Goal: Information Seeking & Learning: Learn about a topic

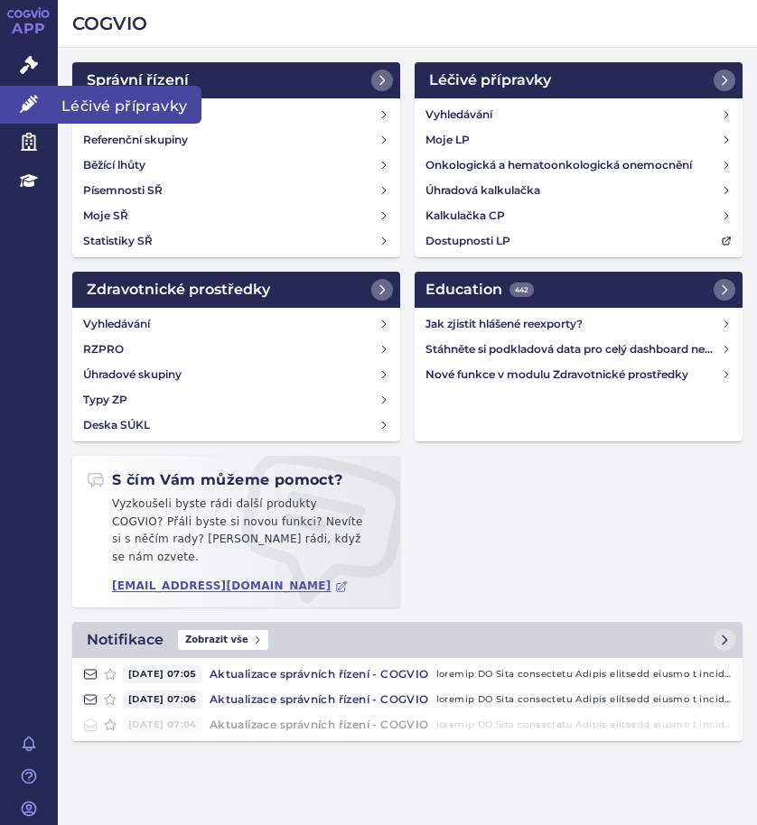
click at [75, 107] on span "Léčivé přípravky" at bounding box center [130, 105] width 144 height 38
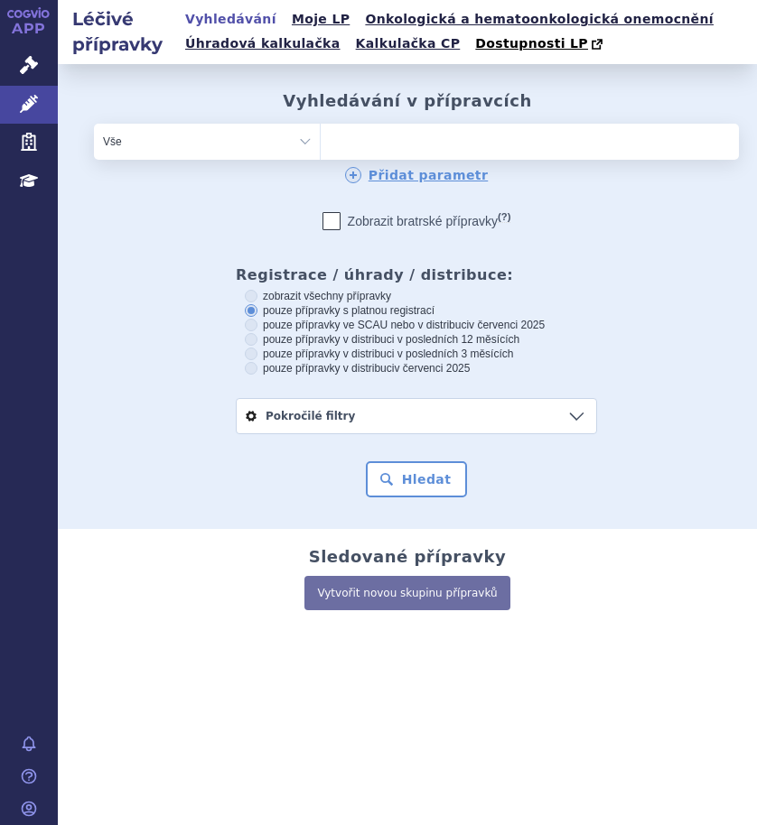
click at [368, 138] on ul at bounding box center [477, 138] width 312 height 29
click at [321, 138] on select at bounding box center [320, 141] width 1 height 36
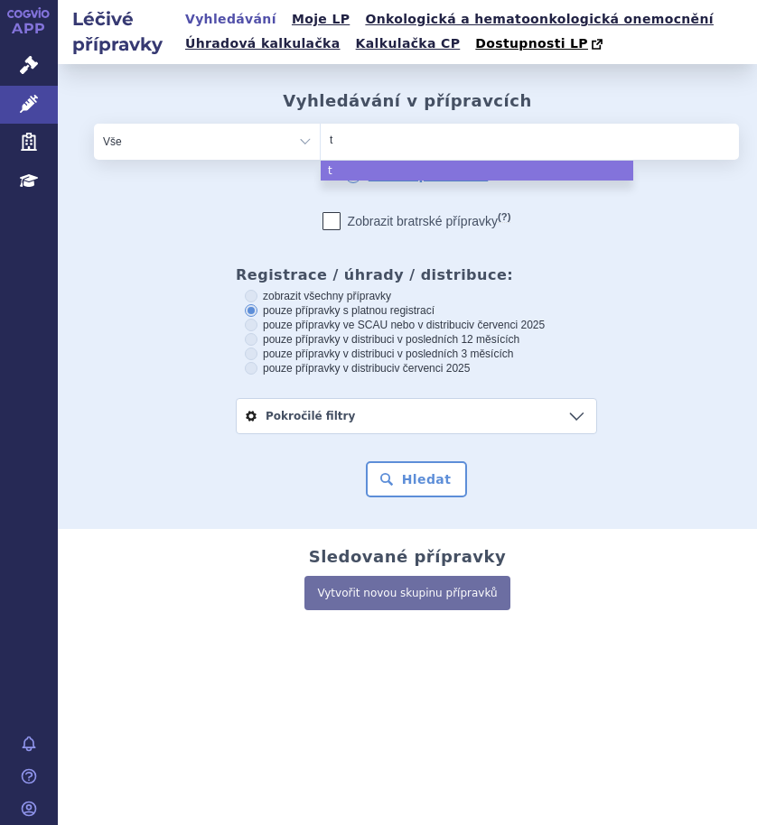
type input "te"
type input "tece"
type input "tecent"
type input "tecentr"
type input "tecentri"
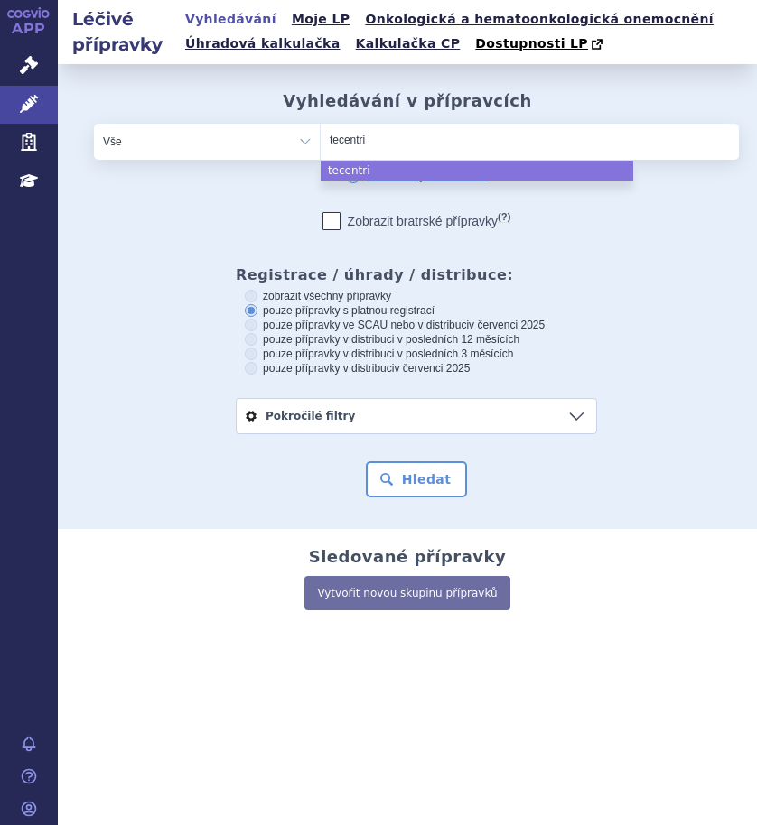
type input "[MEDICAL_DATA]"
select select "tecentriq"
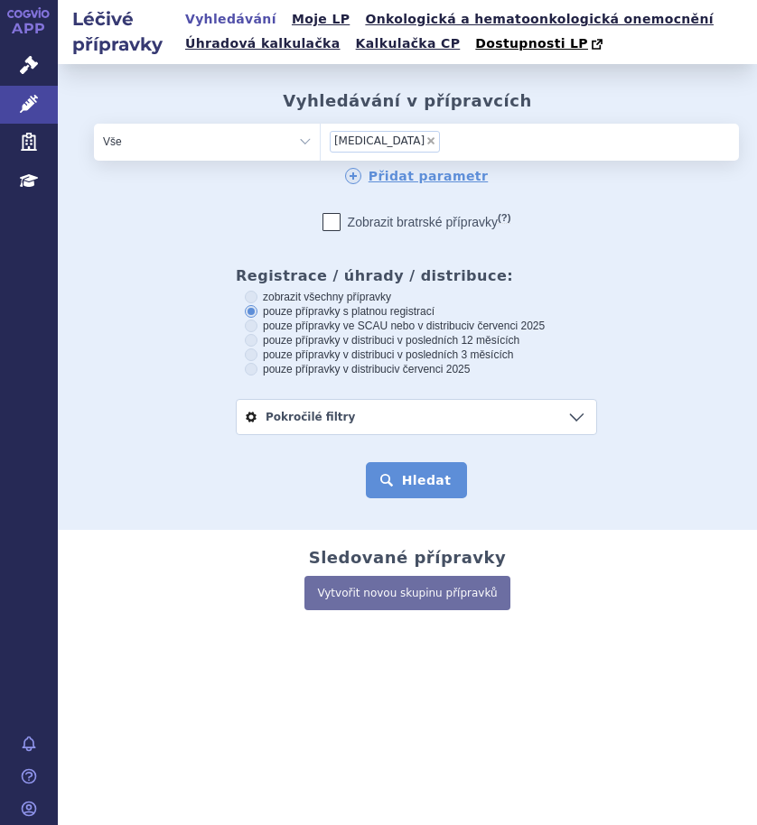
click at [400, 480] on button "Hledat" at bounding box center [417, 480] width 102 height 36
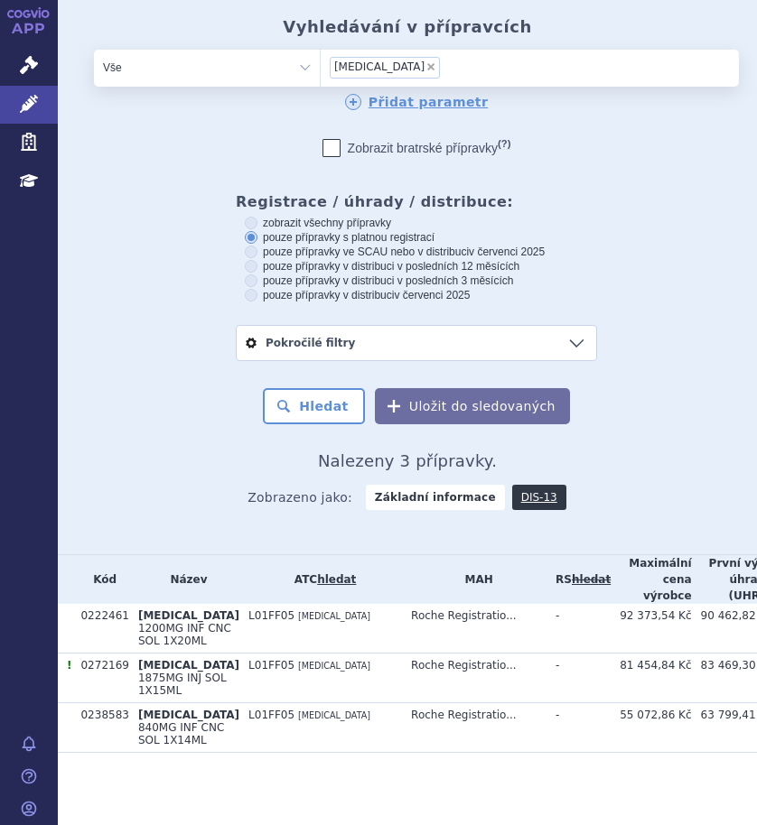
scroll to position [166, 0]
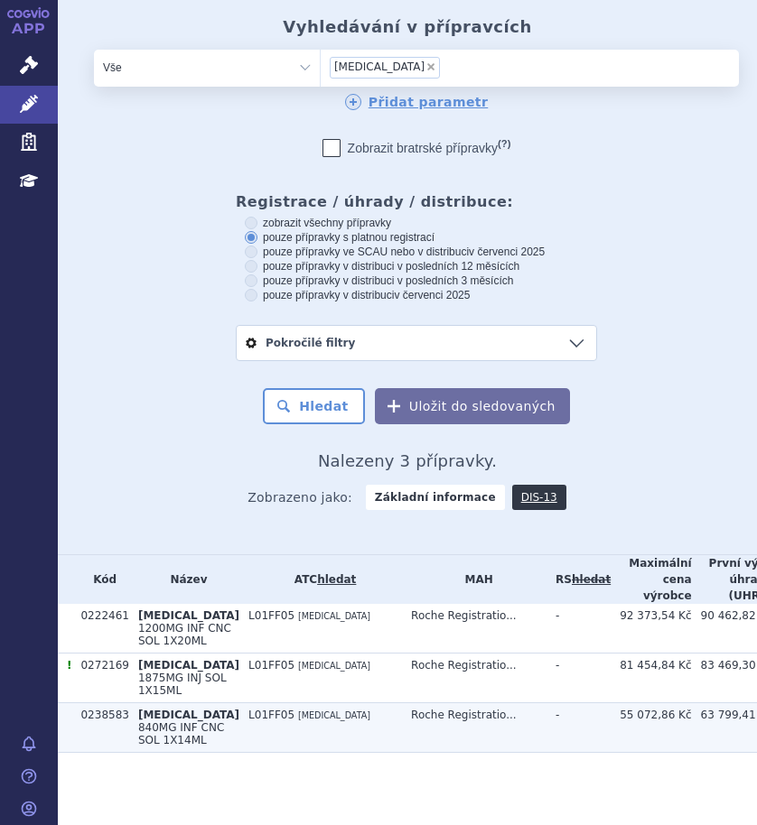
click at [402, 709] on td "Roche Registratio..." at bounding box center [474, 729] width 144 height 50
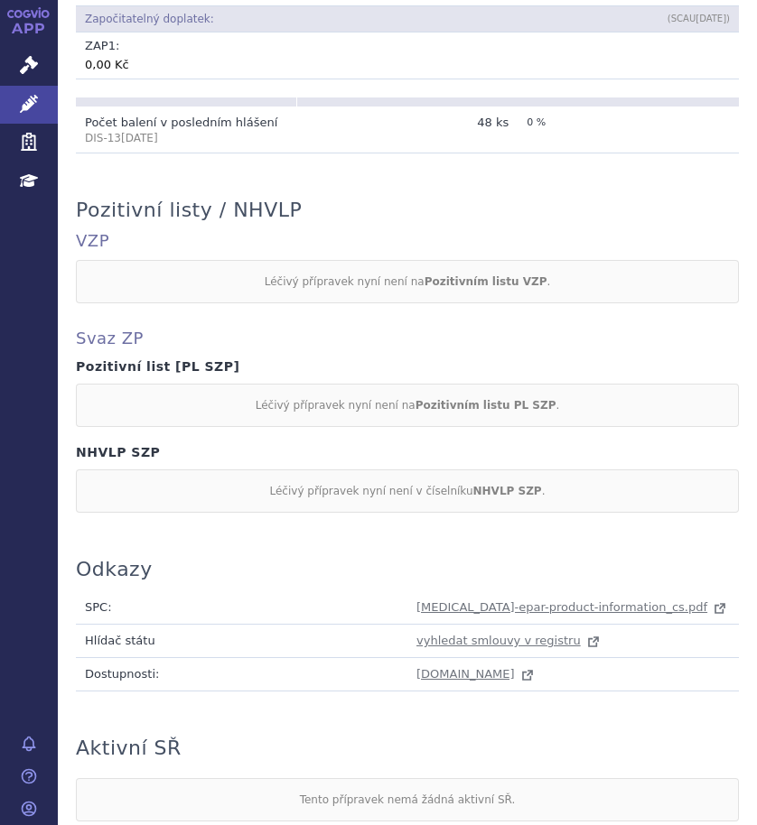
scroll to position [1535, 0]
click at [496, 600] on span "tecentriq-epar-product-information_cs.pdf" at bounding box center [561, 607] width 291 height 14
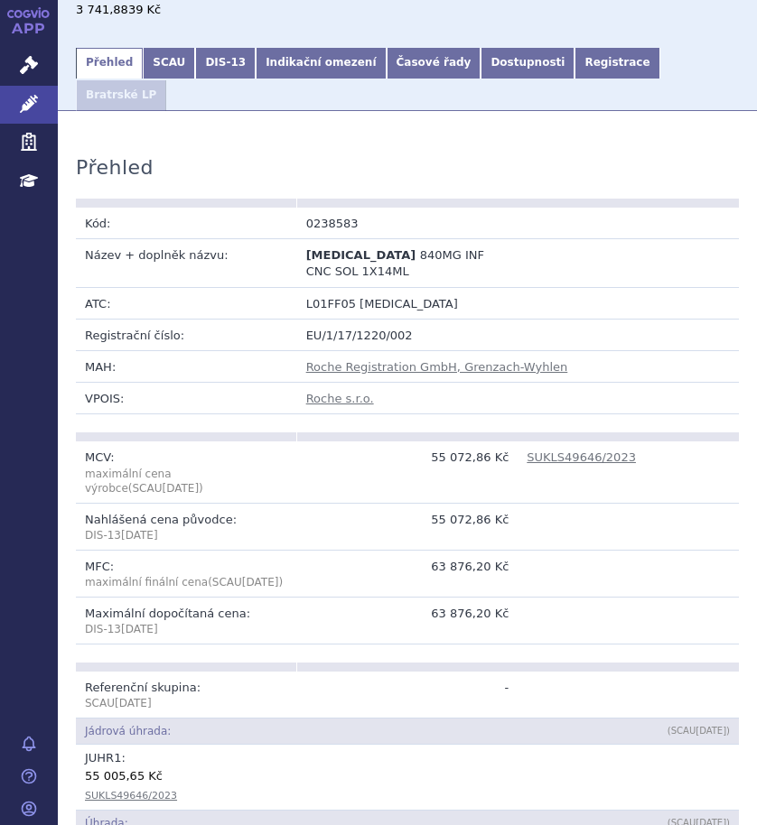
scroll to position [0, 0]
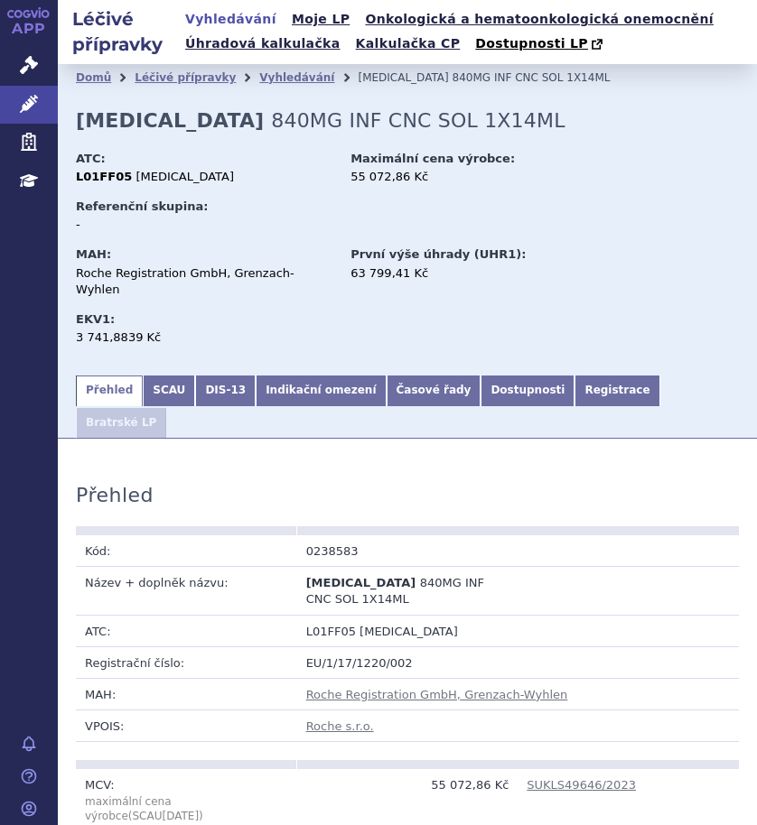
click at [366, 536] on td "0238583" at bounding box center [407, 552] width 221 height 32
click at [359, 536] on td "0238583" at bounding box center [407, 552] width 221 height 32
drag, startPoint x: 359, startPoint y: 500, endPoint x: 320, endPoint y: 507, distance: 39.3
click at [320, 536] on td "0238583" at bounding box center [407, 552] width 221 height 32
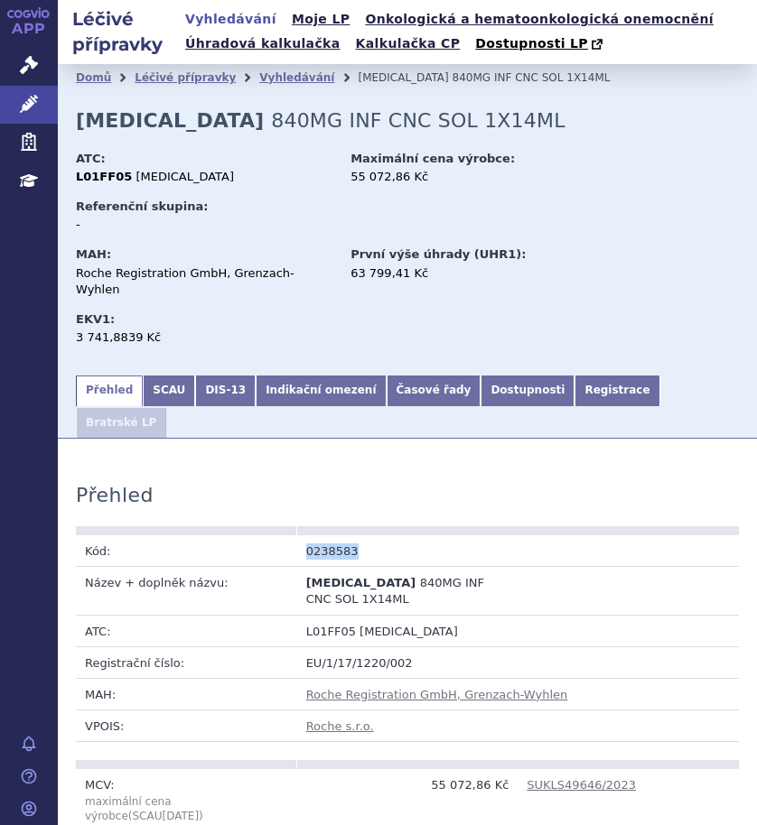
copy tr "0238583"
click at [286, 171] on div "L01FF05 ATEZOLIZUMAB" at bounding box center [204, 177] width 257 height 16
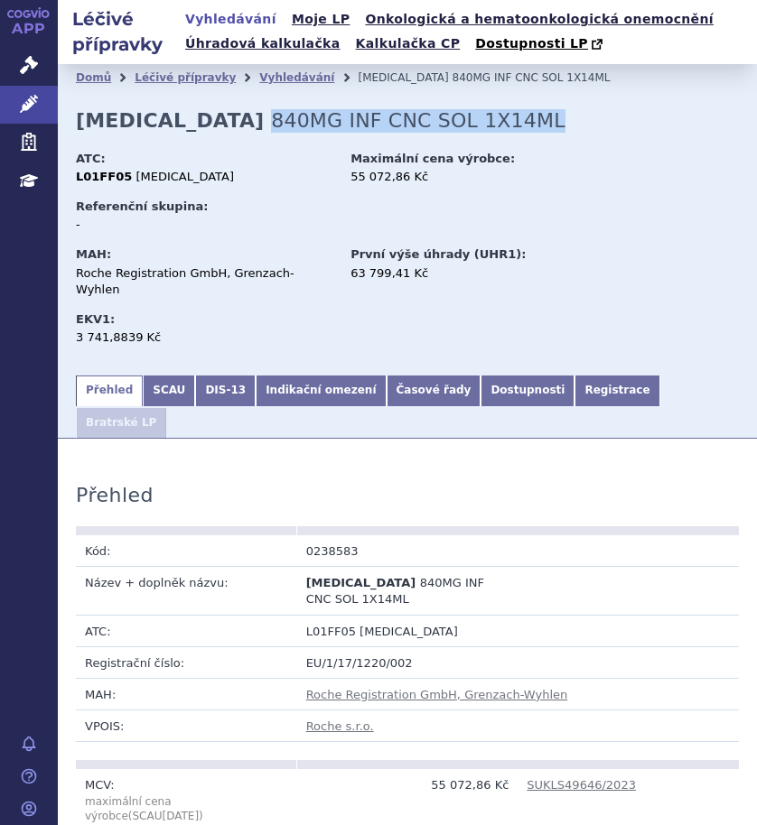
drag, startPoint x: 470, startPoint y: 119, endPoint x: 194, endPoint y: 128, distance: 275.6
click at [194, 128] on div "Domů Léčivé přípravky Vyhledávání TECENTRIQ 840MG INF CNC SOL 1X14ML TECENTRIQ …" at bounding box center [407, 218] width 699 height 309
copy span "840MG INF CNC SOL 1X14ML"
click at [387, 376] on link "Časové řady" at bounding box center [434, 391] width 95 height 31
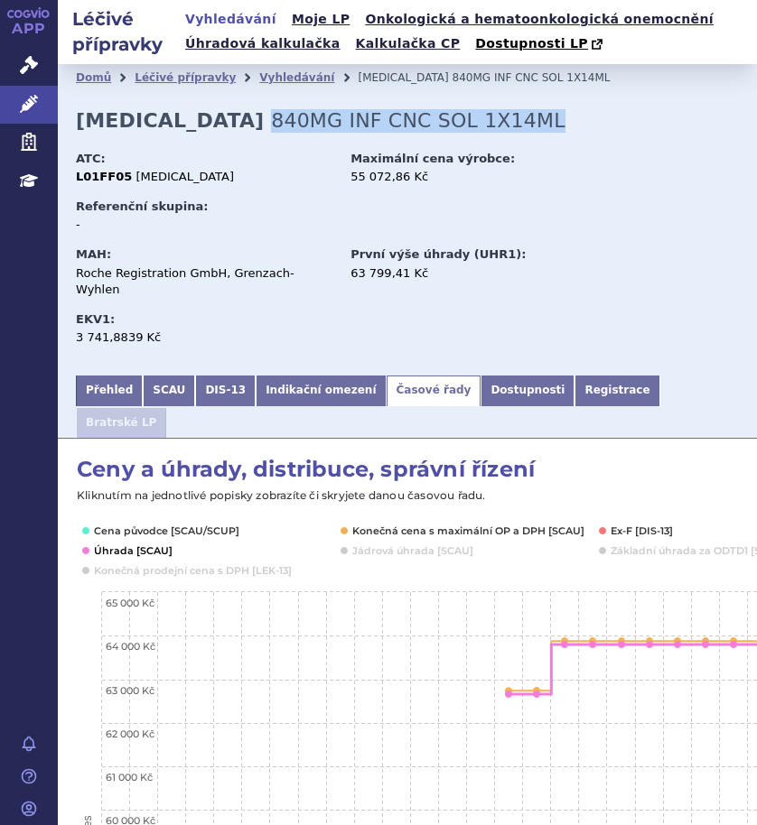
click at [138, 544] on button "Show Úhrada [SCAU]" at bounding box center [131, 551] width 75 height 14
click at [141, 524] on button "Show Cena původce [SCAU/SCUP]" at bounding box center [165, 531] width 143 height 14
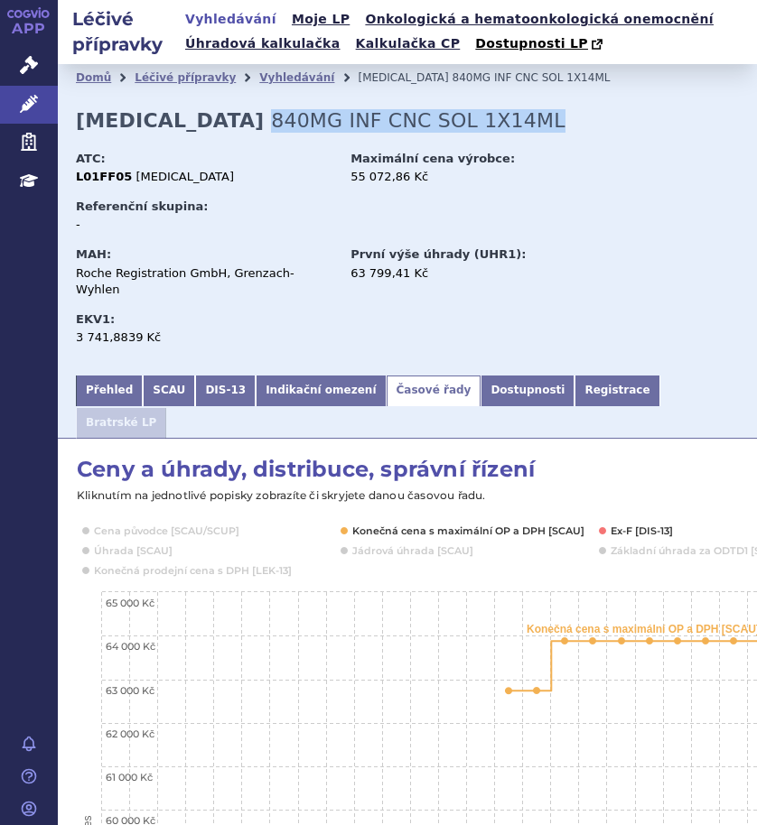
click at [634, 474] on rect "Interactive chart" at bounding box center [609, 809] width 1066 height 704
click at [151, 544] on button "Show Úhrada [SCAU]" at bounding box center [131, 551] width 75 height 14
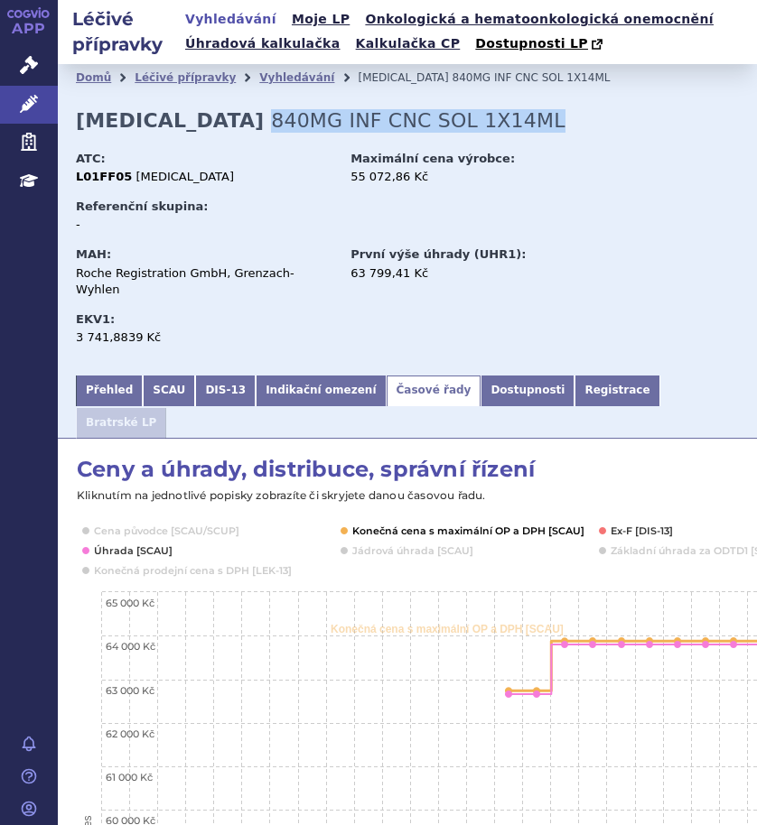
click at [422, 524] on button "Show Konečná cena s maximální OP a DPH [SCAU]" at bounding box center [466, 531] width 228 height 14
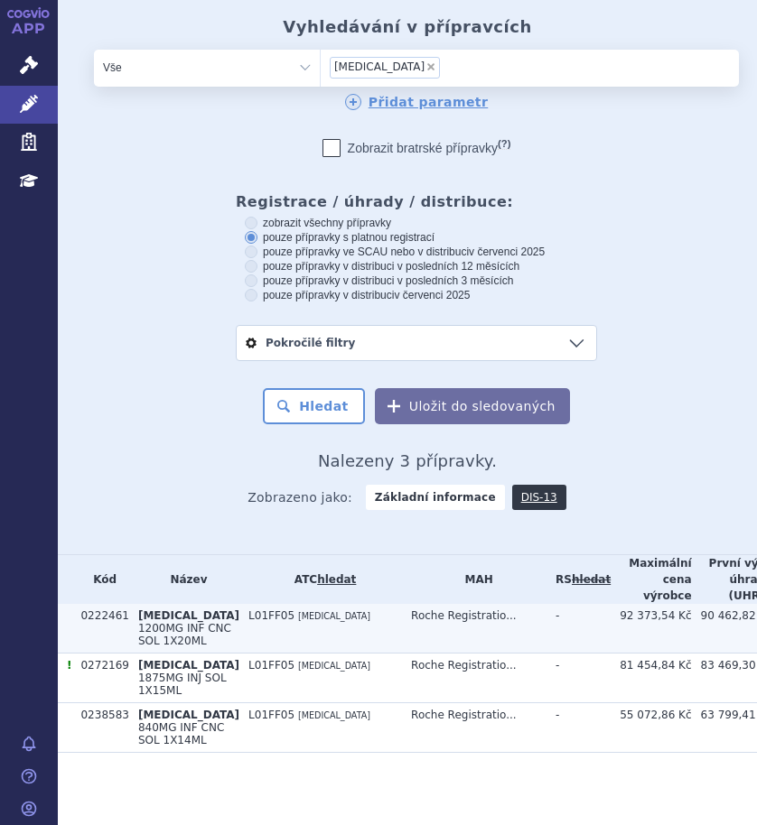
scroll to position [166, 0]
click at [239, 604] on td "L01FF05 [MEDICAL_DATA]" at bounding box center [320, 629] width 163 height 50
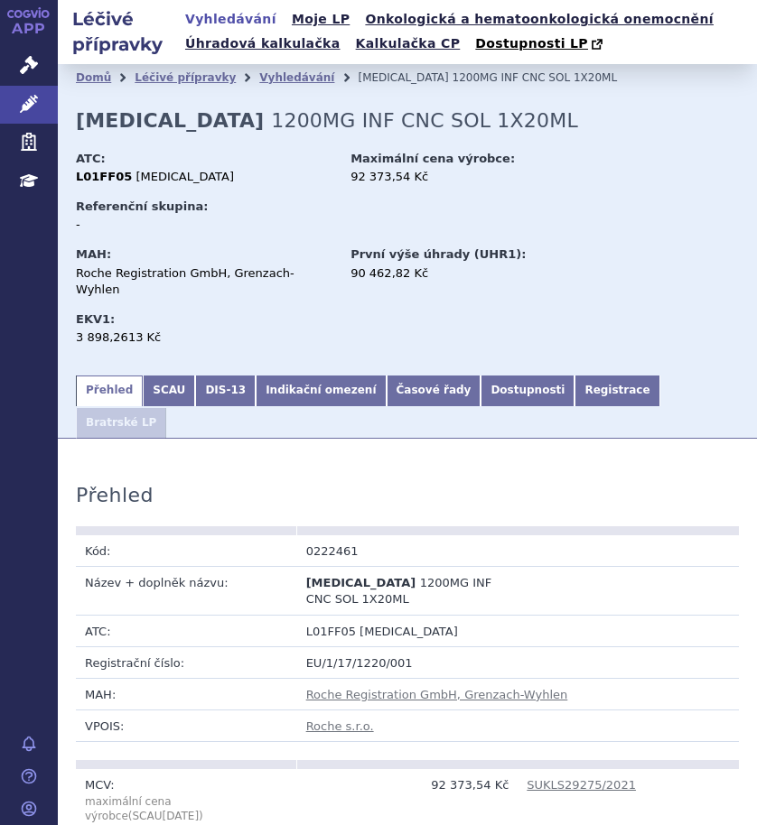
click at [393, 536] on td "0222461" at bounding box center [407, 552] width 221 height 32
drag, startPoint x: 368, startPoint y: 502, endPoint x: 295, endPoint y: 502, distance: 73.2
click at [297, 536] on td "0222461" at bounding box center [407, 552] width 221 height 32
copy td "0222461"
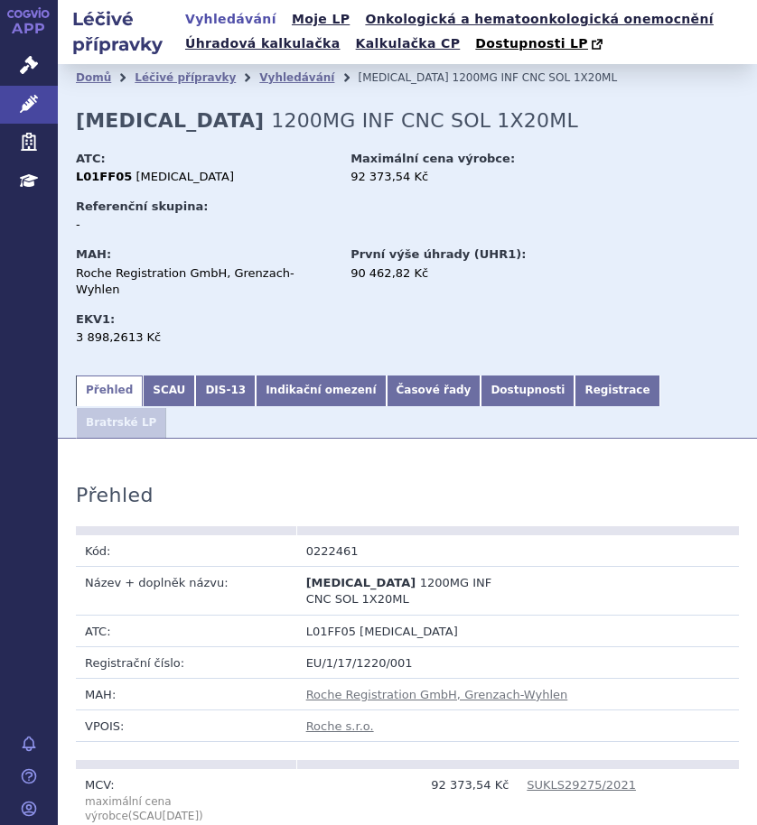
click at [511, 118] on div "Domů Léčivé přípravky Vyhledávání TECENTRIQ 1200MG INF CNC SOL 1X20ML TECENTRIQ…" at bounding box center [407, 218] width 699 height 309
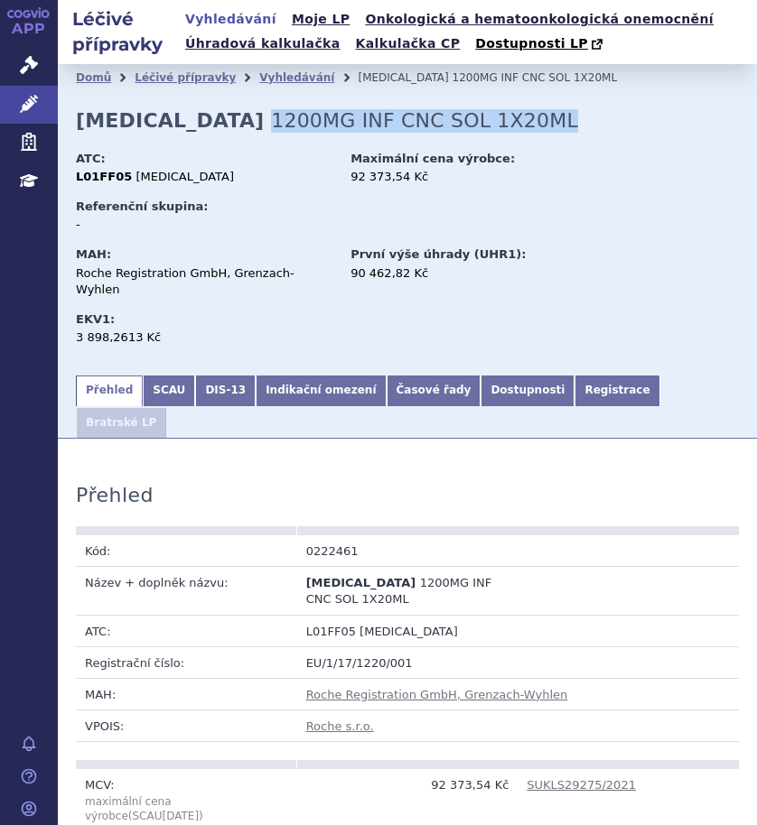
drag, startPoint x: 191, startPoint y: 123, endPoint x: 463, endPoint y: 123, distance: 272.7
click at [463, 123] on span "1200MG INF CNC SOL 1X20ML" at bounding box center [424, 120] width 307 height 23
copy span "1200MG INF CNC SOL 1X20ML"
click at [394, 379] on link "Časové řady" at bounding box center [434, 391] width 95 height 31
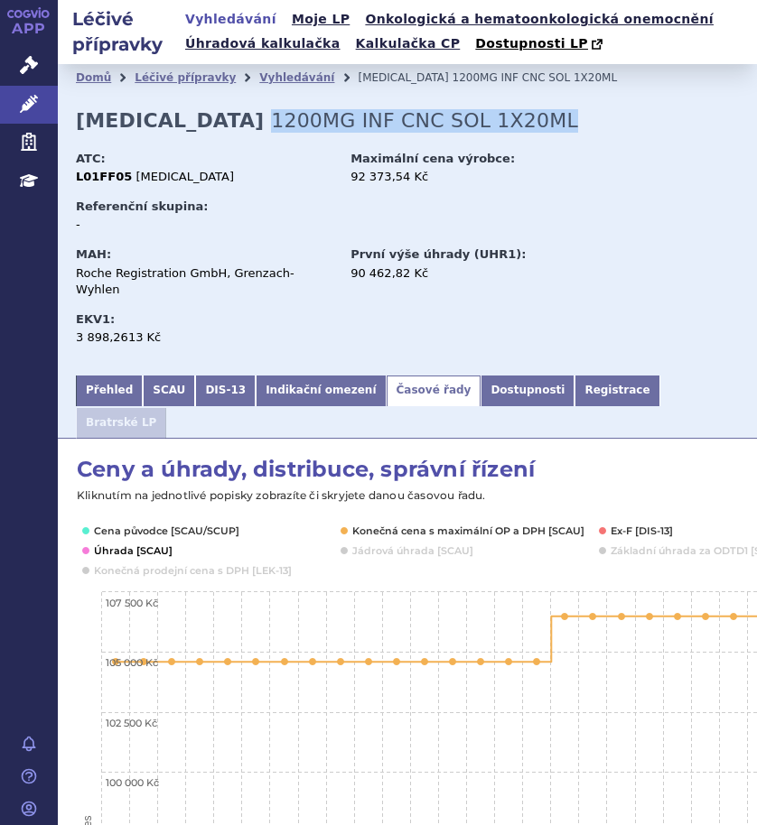
click at [137, 544] on button "Show Úhrada [SCAU]" at bounding box center [131, 551] width 75 height 14
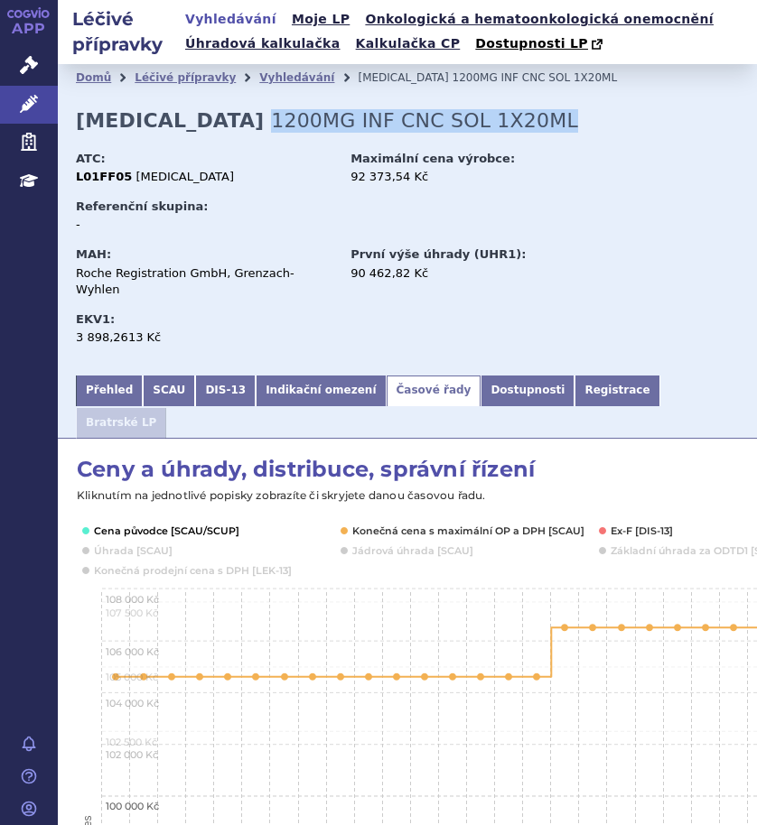
click at [150, 524] on button "Show Cena původce [SCAU/SCUP]" at bounding box center [165, 531] width 143 height 14
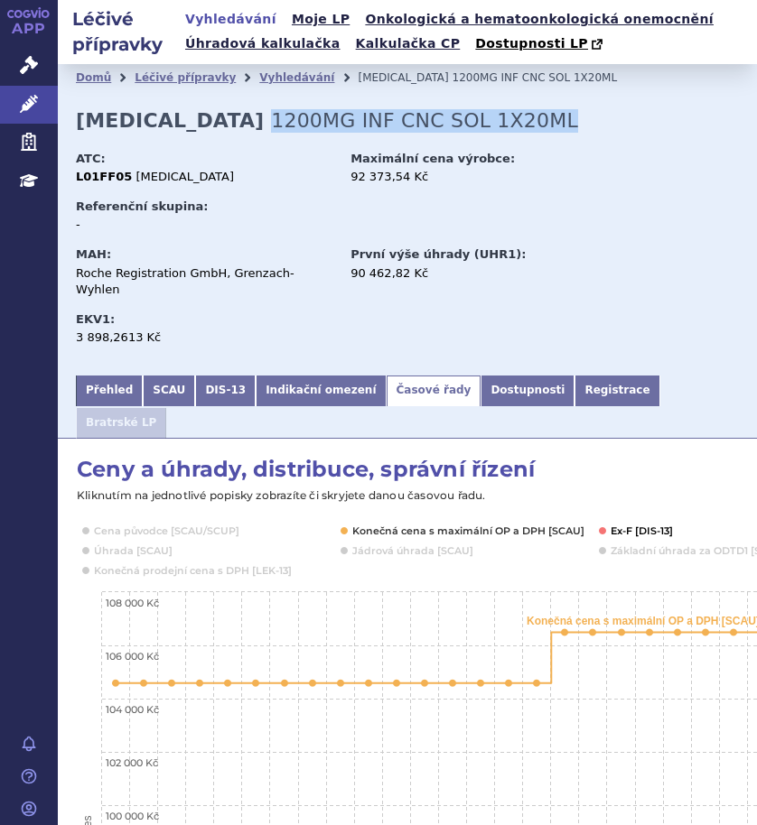
click at [644, 524] on button "Show Ex-F [DIS-13]" at bounding box center [641, 531] width 63 height 14
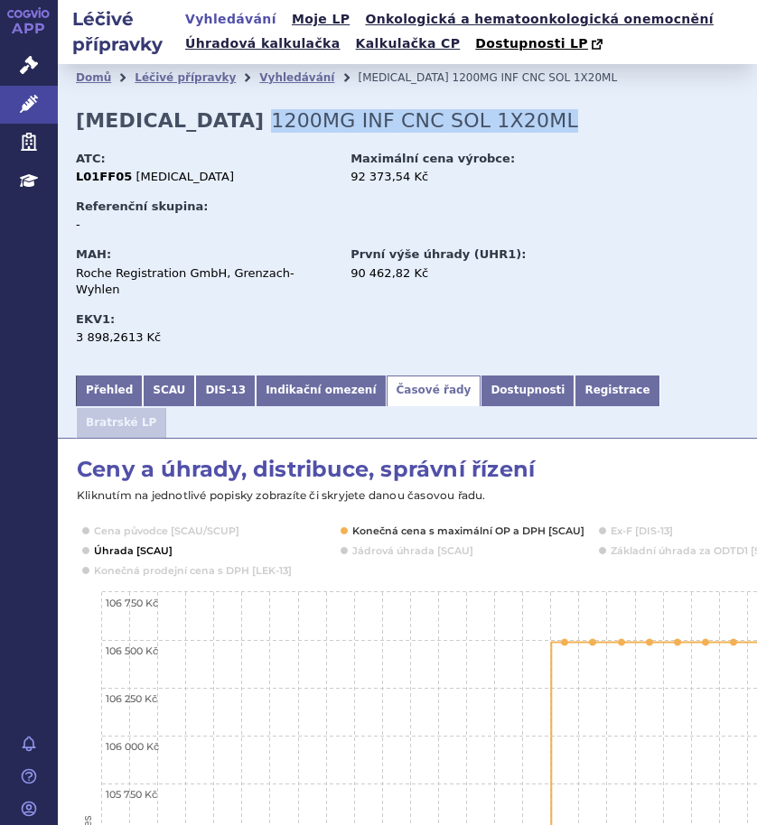
click at [144, 544] on button "Show Úhrada [SCAU]" at bounding box center [131, 551] width 75 height 14
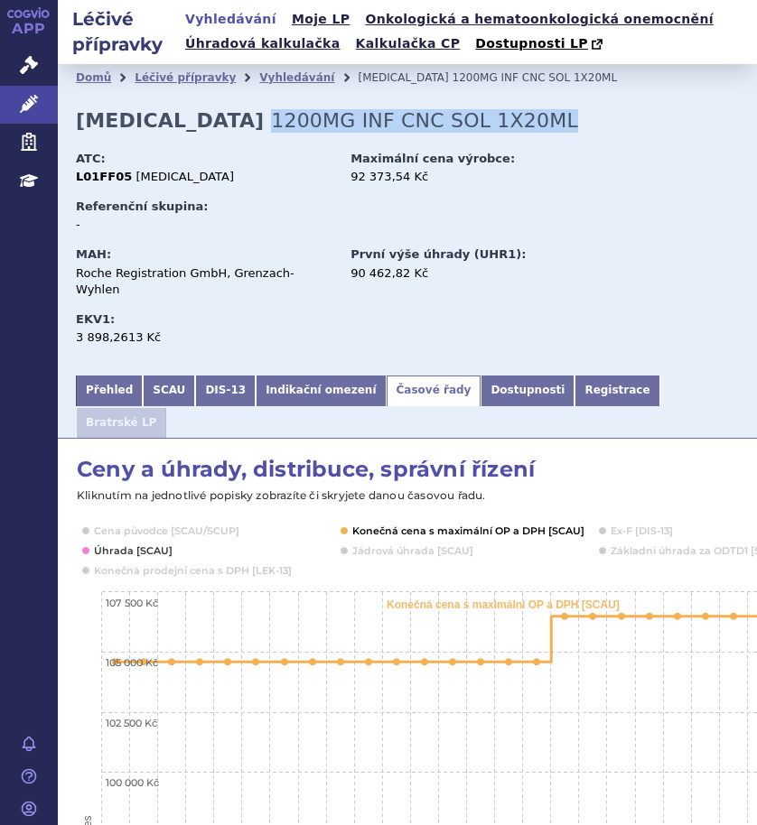
click at [401, 524] on button "Show Konečná cena s maximální OP a DPH [SCAU]" at bounding box center [466, 531] width 228 height 14
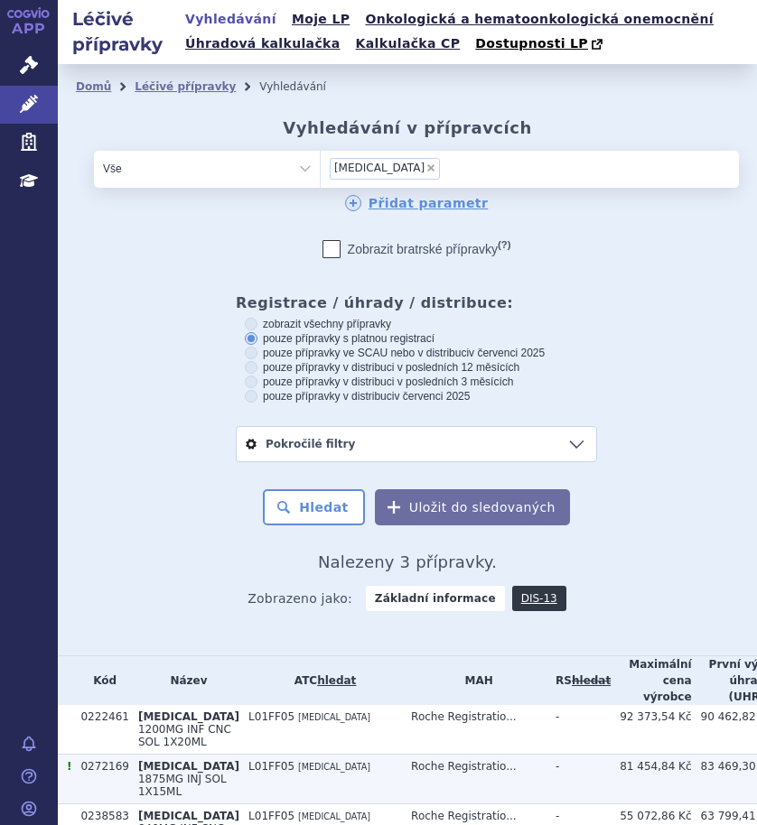
scroll to position [166, 0]
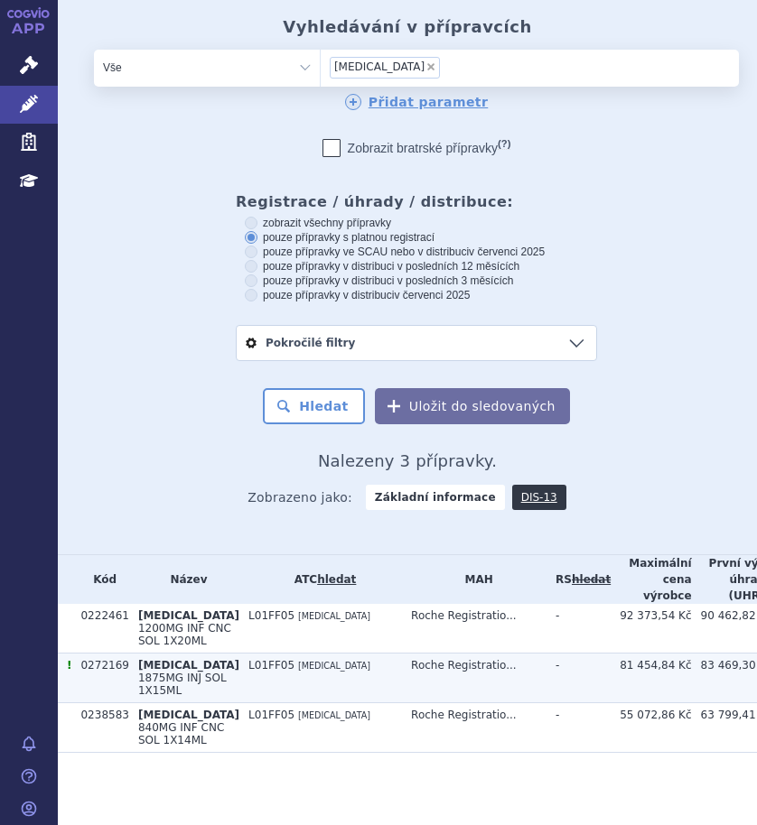
click at [289, 654] on td "L01FF05 [MEDICAL_DATA]" at bounding box center [320, 679] width 163 height 50
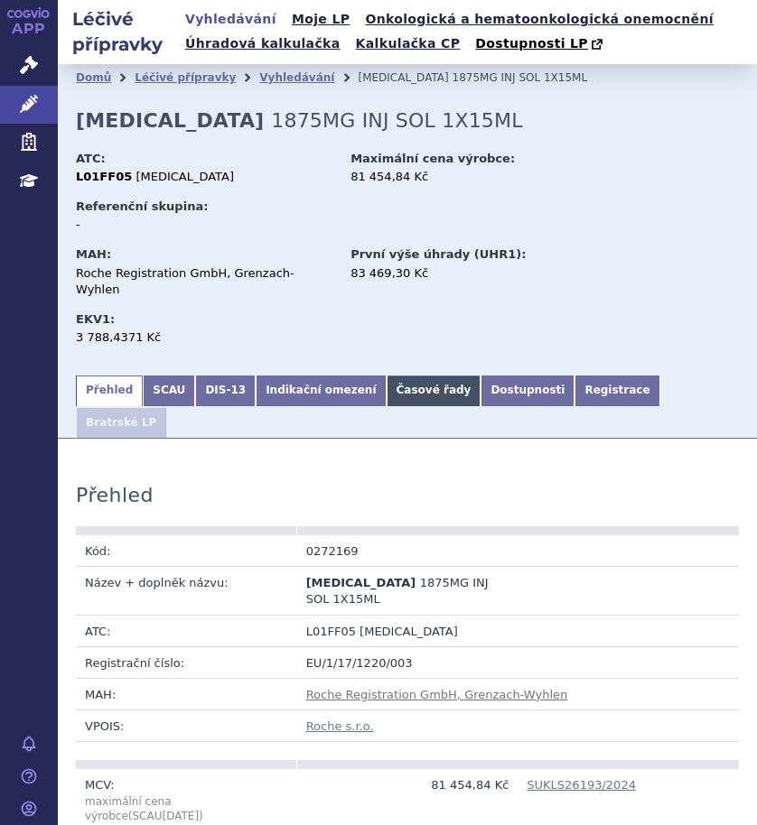
click at [398, 376] on link "Časové řady" at bounding box center [434, 391] width 95 height 31
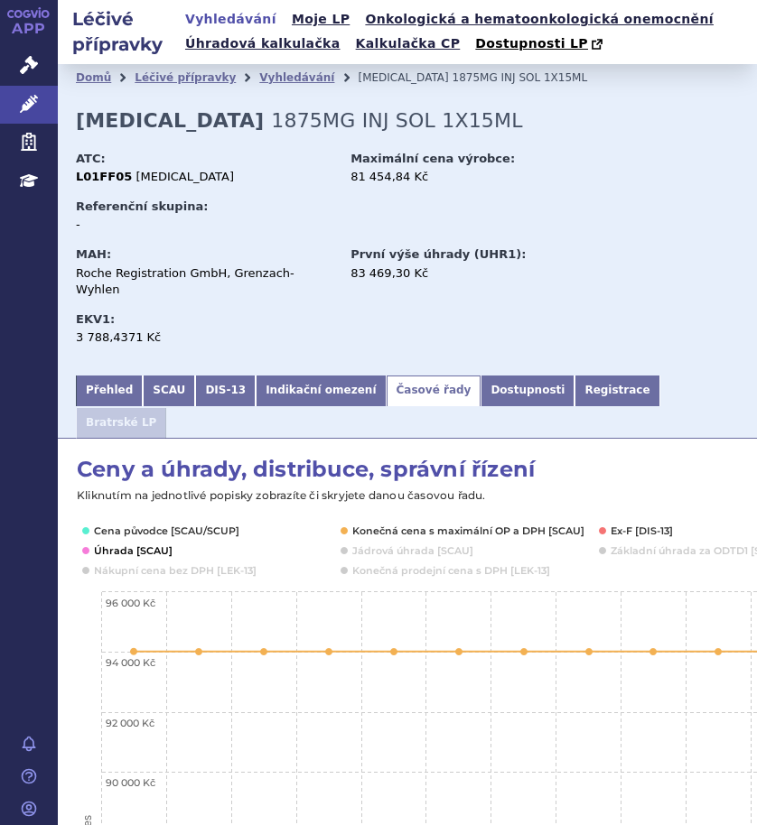
click at [142, 544] on button "Show Úhrada [SCAU]" at bounding box center [131, 551] width 75 height 14
click at [178, 524] on button "Show Cena původce [SCAU/SCUP]" at bounding box center [165, 531] width 143 height 14
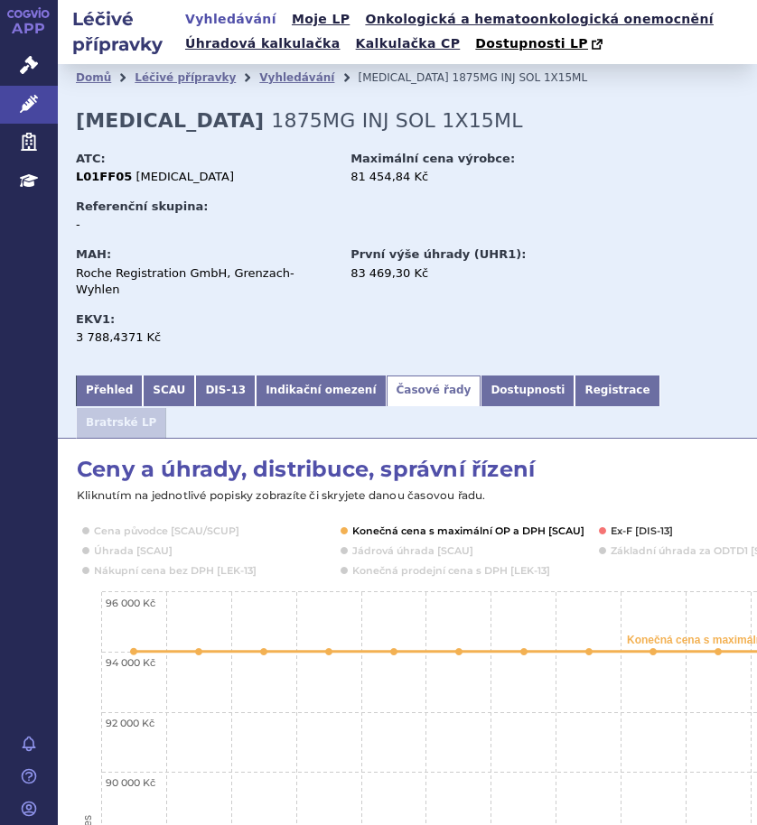
click at [375, 524] on button "Show Konečná cena s maximální OP a DPH [SCAU]" at bounding box center [466, 531] width 228 height 14
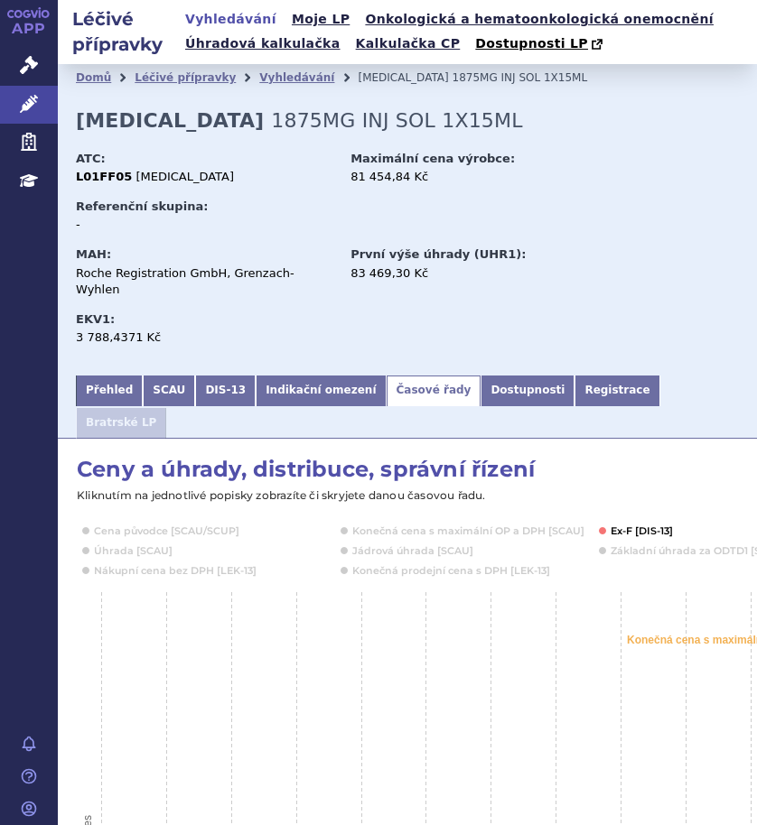
click at [643, 524] on button "Show Ex-F [DIS-13]" at bounding box center [641, 531] width 63 height 14
click at [156, 544] on button "Show Úhrada [SCAU]" at bounding box center [131, 551] width 75 height 14
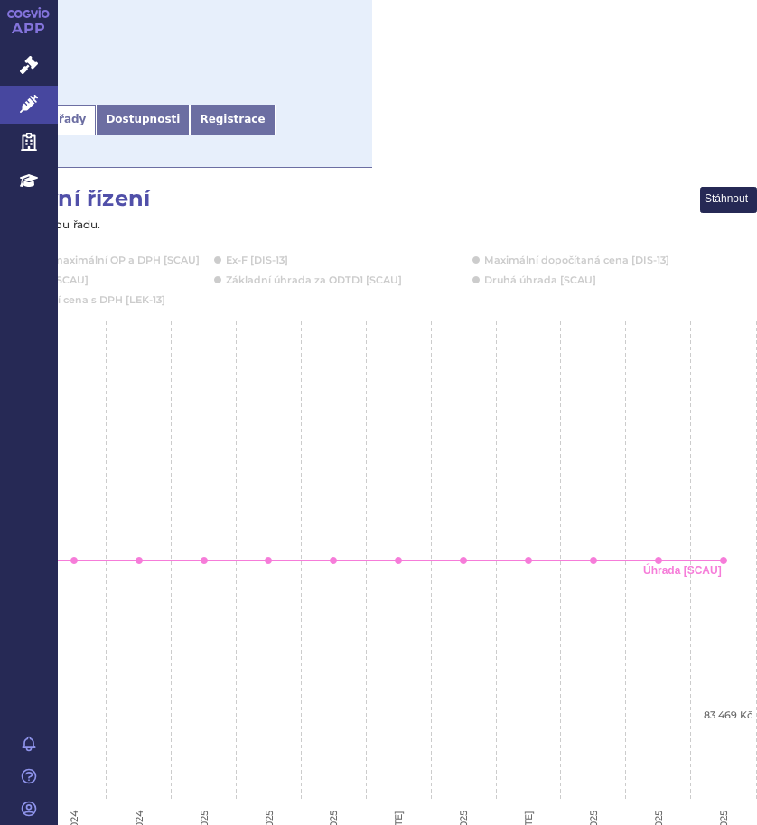
scroll to position [271, 0]
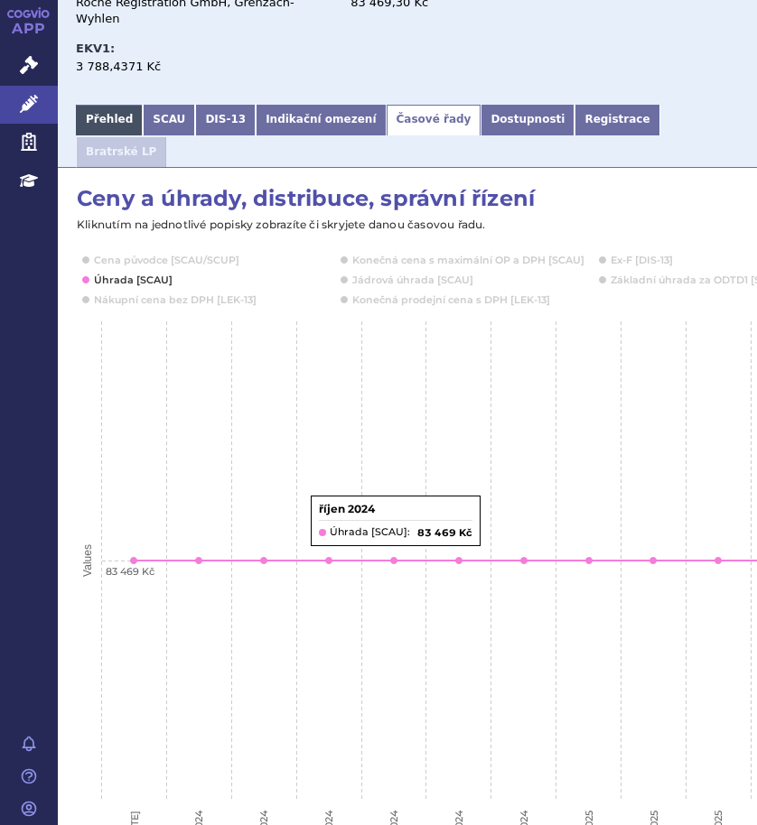
click at [103, 106] on link "Přehled" at bounding box center [109, 120] width 67 height 31
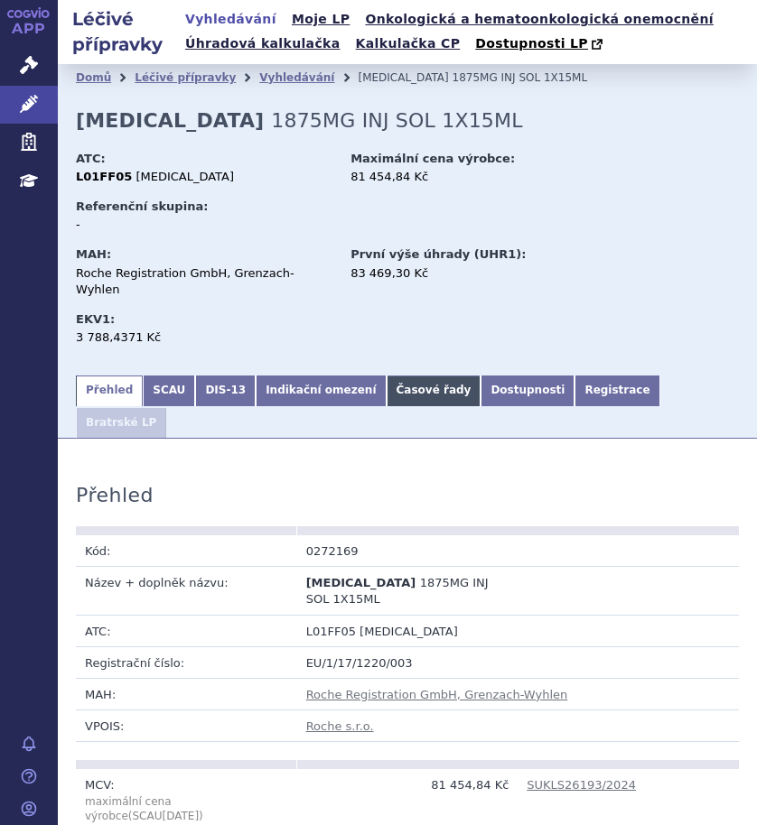
click at [387, 376] on link "Časové řady" at bounding box center [434, 391] width 95 height 31
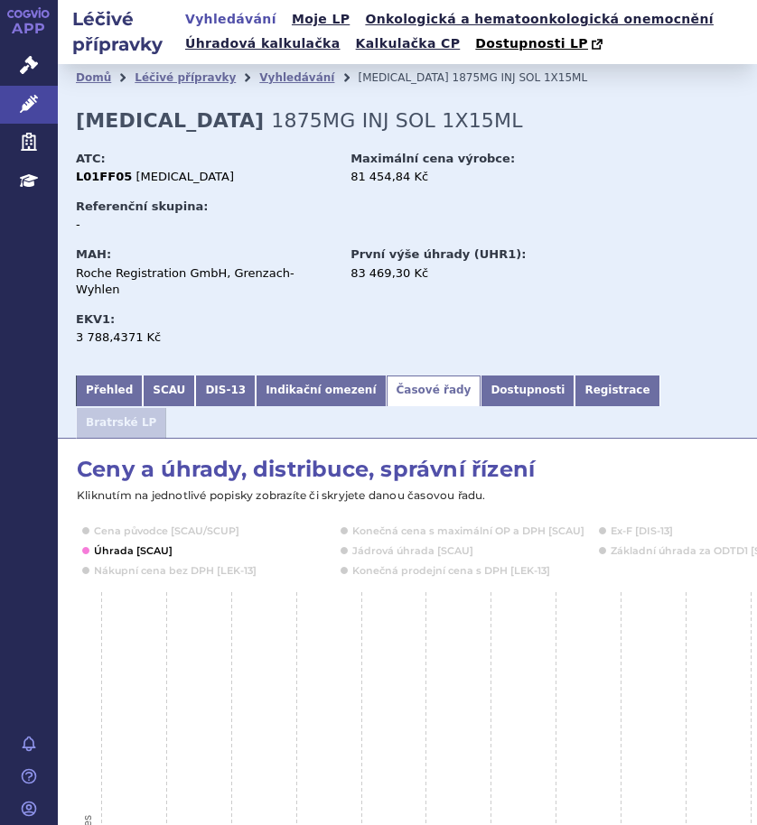
click at [128, 544] on button "Show Úhrada [SCAU]" at bounding box center [131, 551] width 75 height 14
click at [461, 524] on button "Show Konečná cena s maximální OP a DPH [SCAU]" at bounding box center [466, 531] width 228 height 14
click at [100, 376] on link "Přehled" at bounding box center [109, 391] width 67 height 31
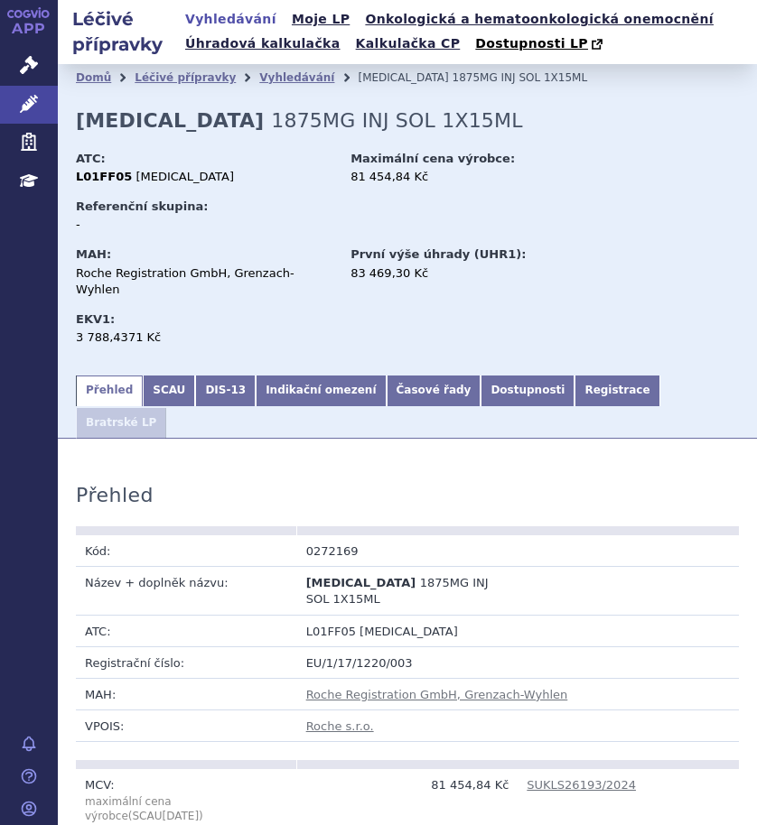
click at [377, 536] on td "0272169" at bounding box center [407, 552] width 221 height 32
drag, startPoint x: 364, startPoint y: 505, endPoint x: 293, endPoint y: 503, distance: 71.4
click at [297, 536] on td "0272169" at bounding box center [407, 552] width 221 height 32
copy td "0272169"
click at [379, 310] on div "MAH: Roche Registration GmbH, Grenzach-[GEOGRAPHIC_DATA] První výše úhrady (UHR…" at bounding box center [407, 298] width 663 height 113
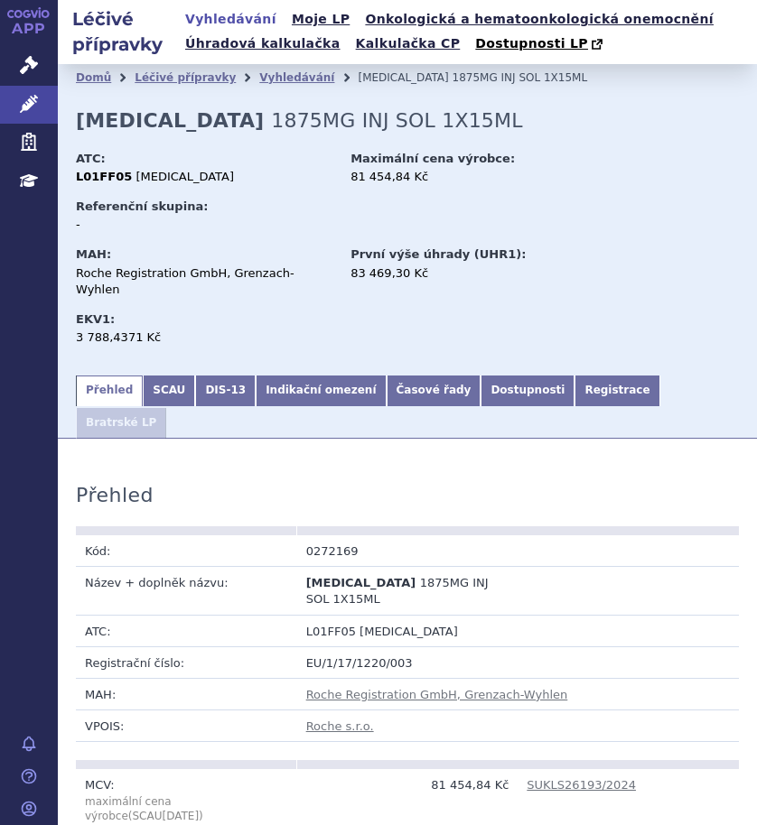
click at [379, 310] on div "MAH: Roche Registration GmbH, Grenzach-[GEOGRAPHIC_DATA] První výše úhrady (UHR…" at bounding box center [407, 298] width 663 height 113
drag, startPoint x: 191, startPoint y: 126, endPoint x: 432, endPoint y: 126, distance: 241.1
click at [432, 126] on div "Domů Léčivé přípravky Vyhledávání [MEDICAL_DATA] 1875MG INJ SOL 1X15ML [MEDICAL…" at bounding box center [407, 218] width 699 height 309
copy span "1875MG INJ SOL 1X15ML"
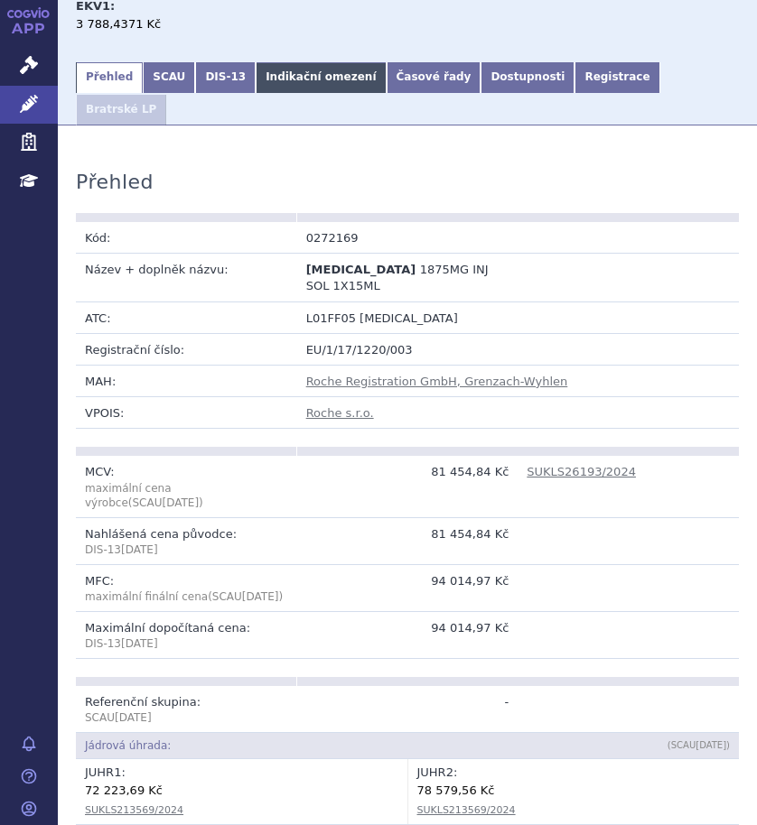
scroll to position [271, 0]
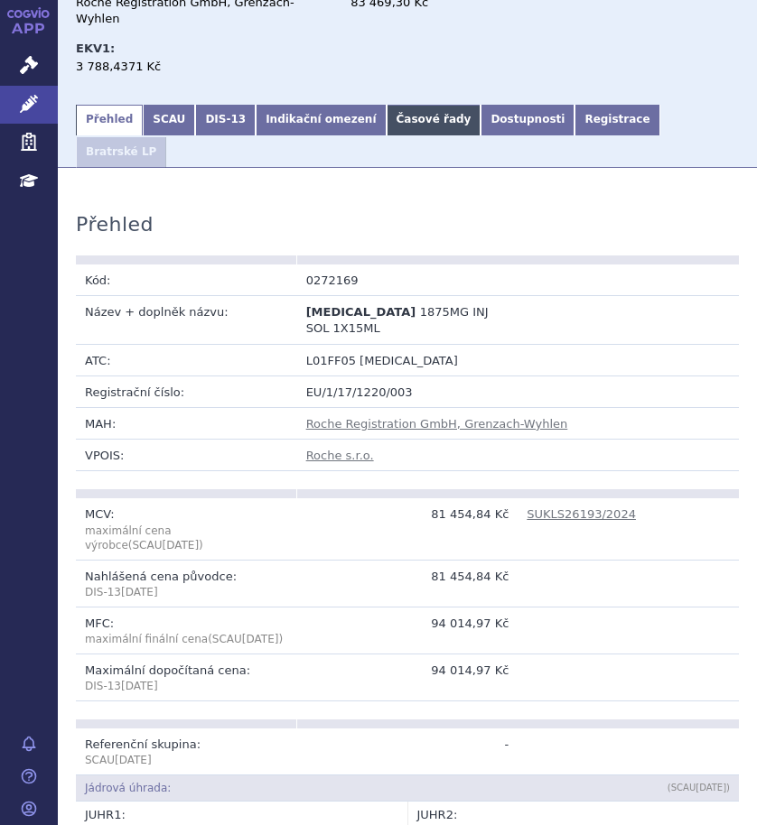
click at [395, 107] on link "Časové řady" at bounding box center [434, 120] width 95 height 31
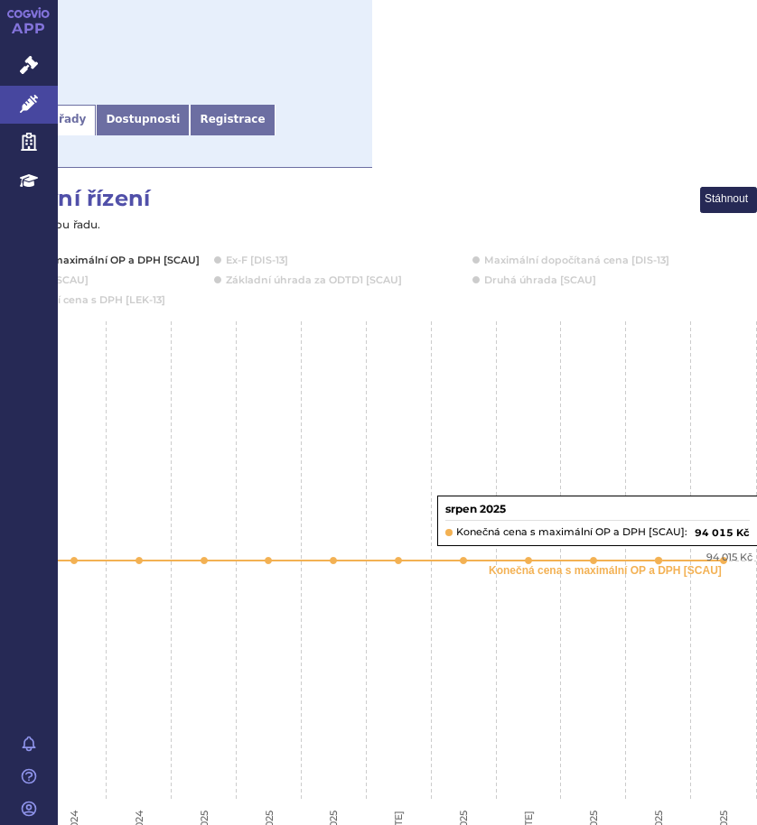
scroll to position [271, 0]
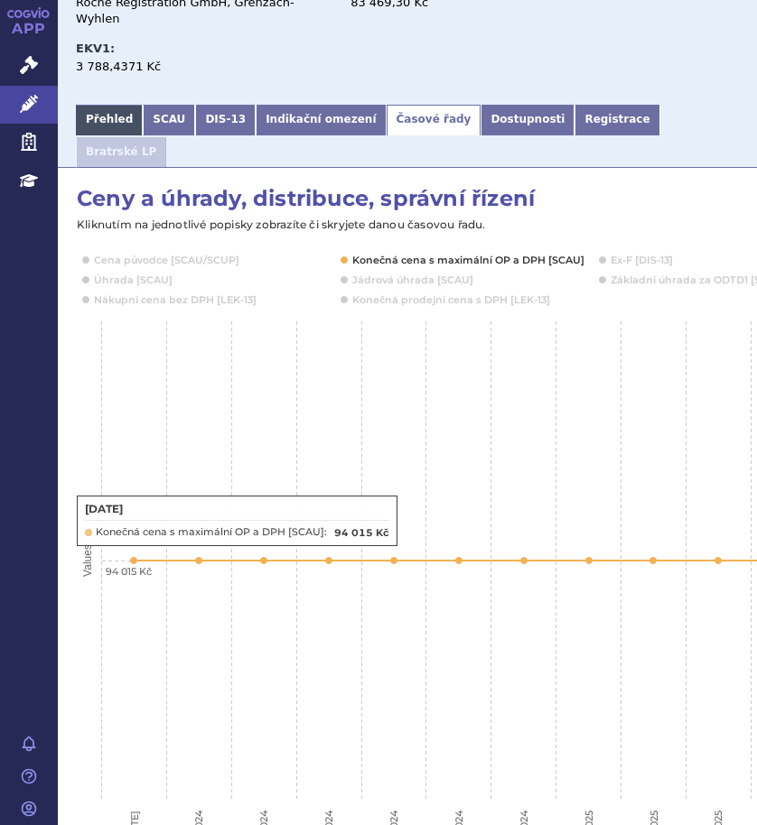
click at [103, 105] on link "Přehled" at bounding box center [109, 120] width 67 height 31
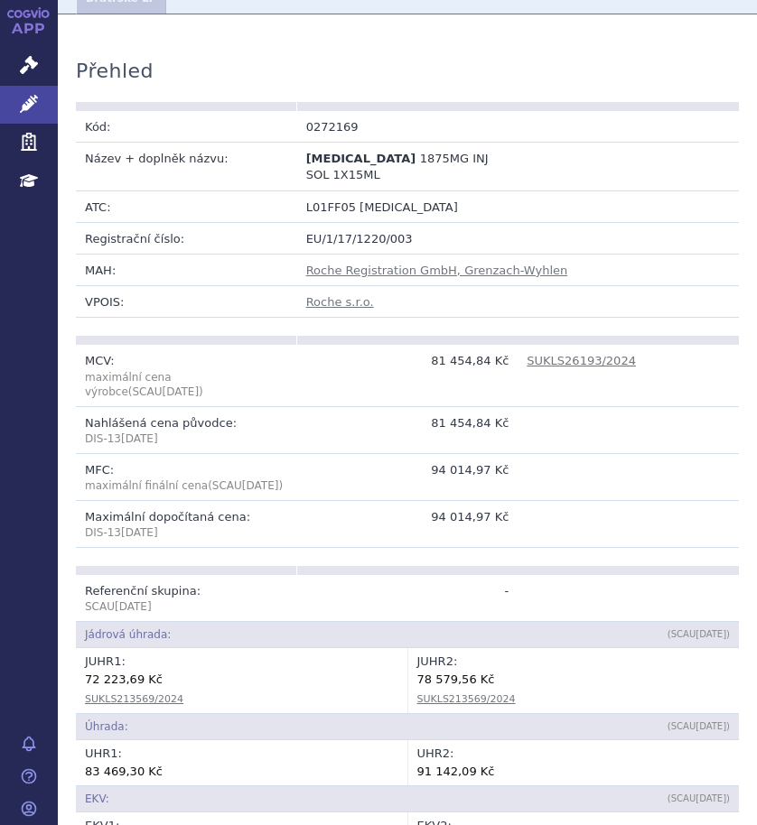
scroll to position [452, 0]
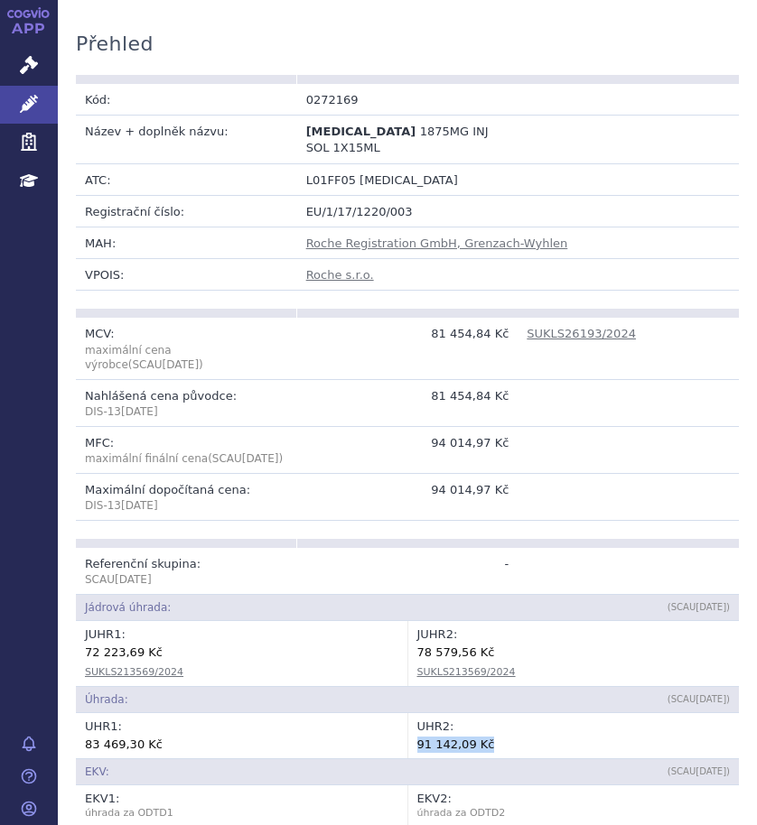
drag, startPoint x: 495, startPoint y: 682, endPoint x: 405, endPoint y: 681, distance: 90.3
click at [407, 713] on td "UHR 2 : 91 142,09 Kč" at bounding box center [572, 735] width 331 height 45
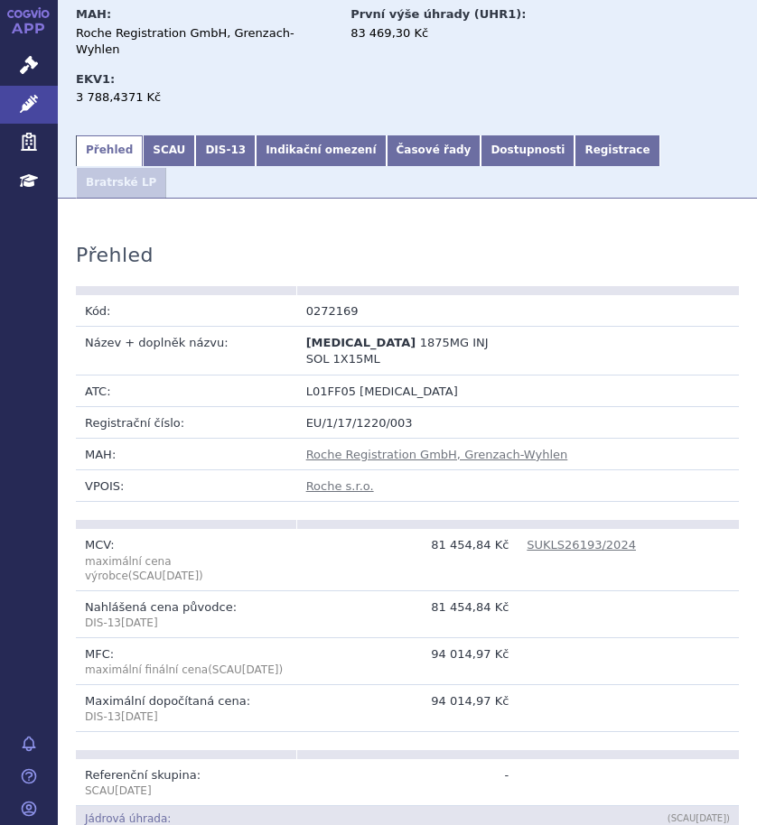
scroll to position [181, 0]
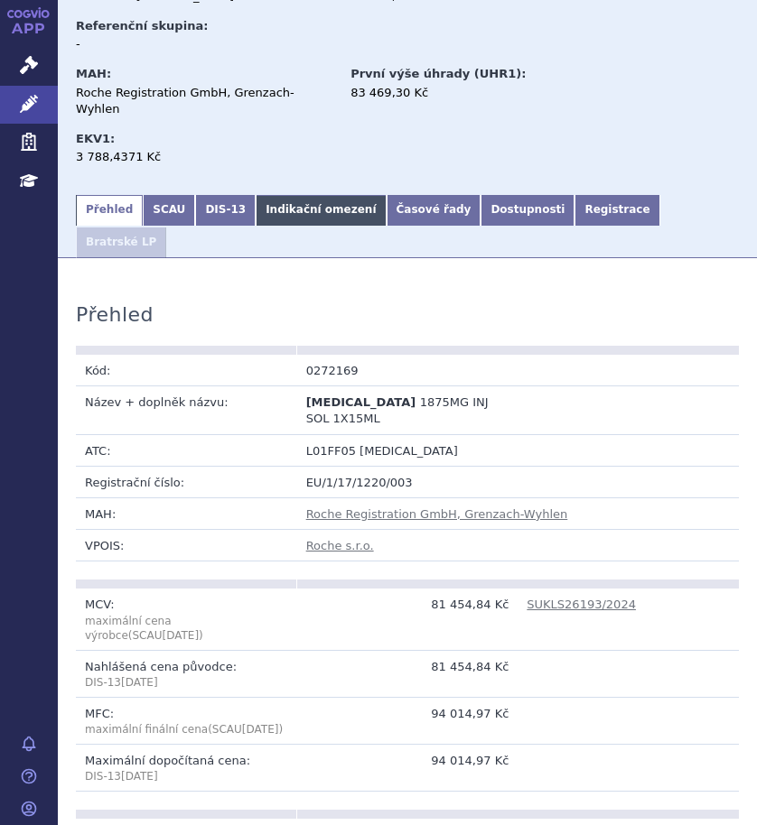
click at [289, 195] on link "Indikační omezení" at bounding box center [321, 210] width 130 height 31
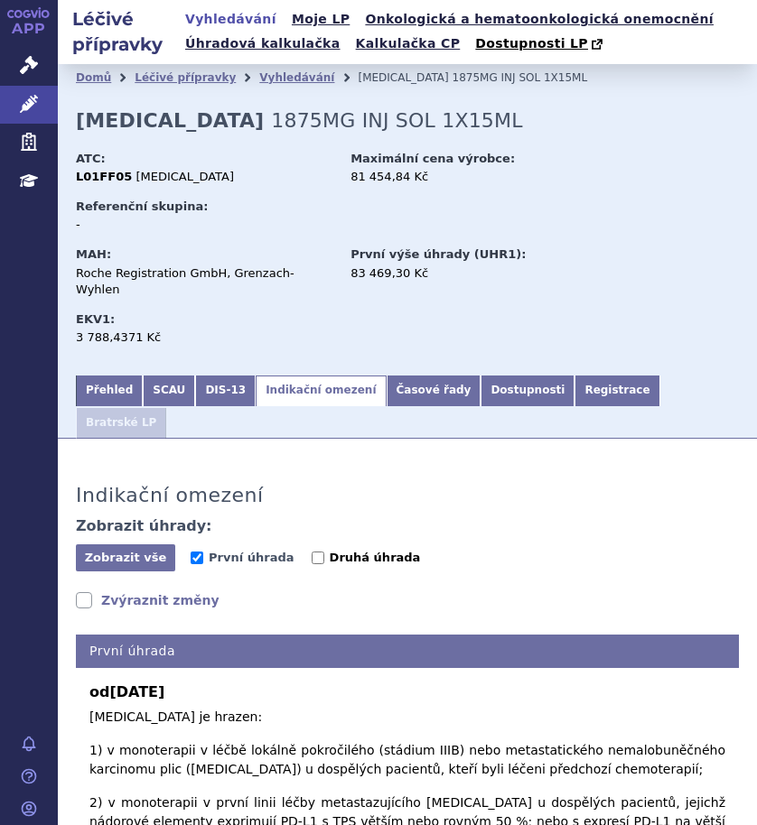
click at [312, 552] on input "Druhá úhrada" at bounding box center [318, 558] width 13 height 13
checkbox input "true"
click at [195, 552] on input "První úhrada" at bounding box center [197, 558] width 13 height 13
checkbox input "false"
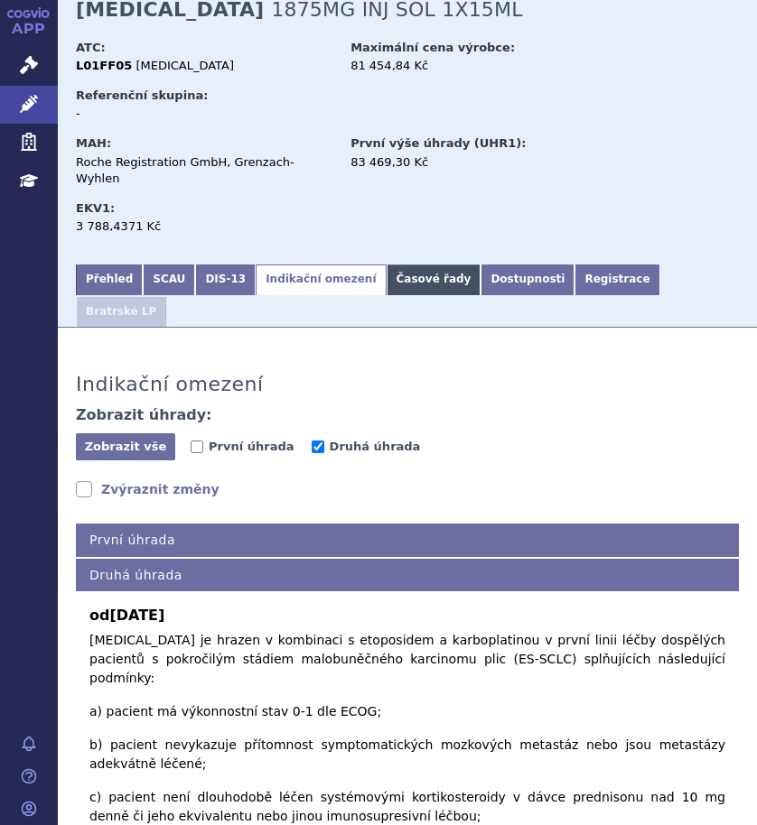
scroll to position [90, 0]
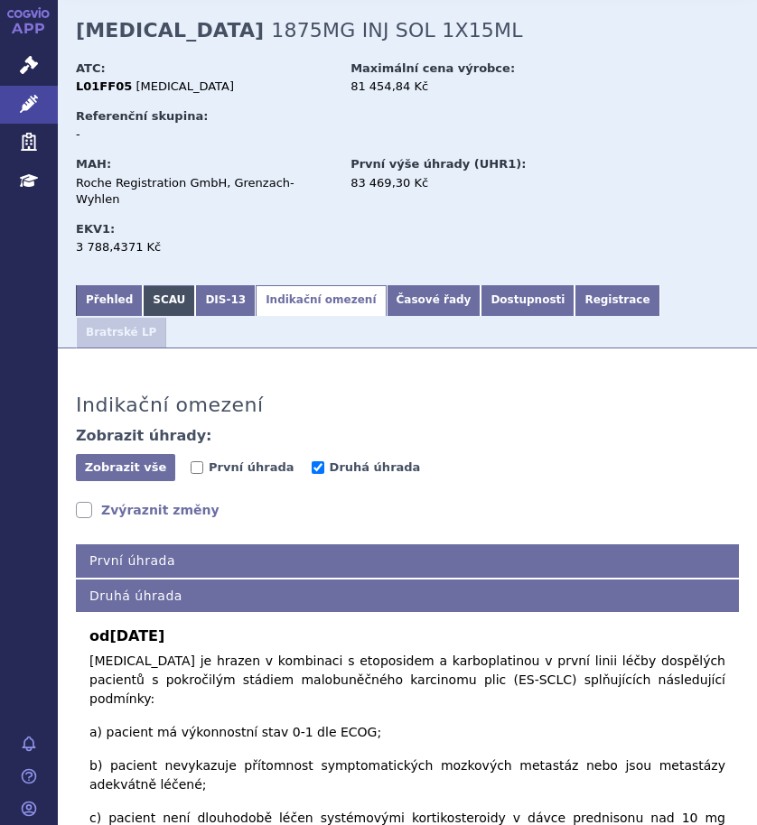
click at [166, 285] on link "SCAU" at bounding box center [169, 300] width 52 height 31
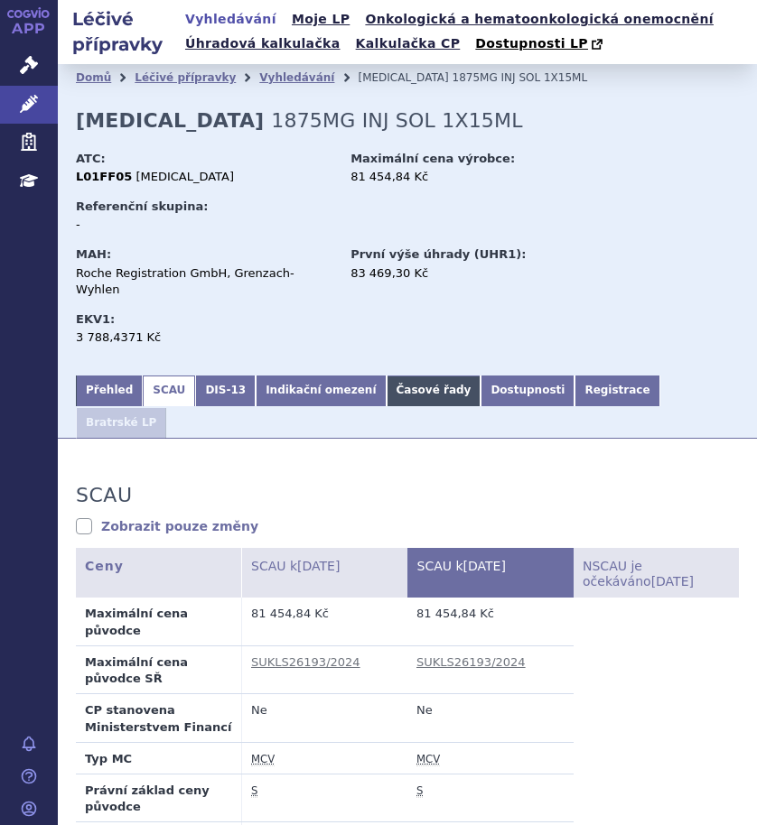
click at [387, 376] on link "Časové řady" at bounding box center [434, 391] width 95 height 31
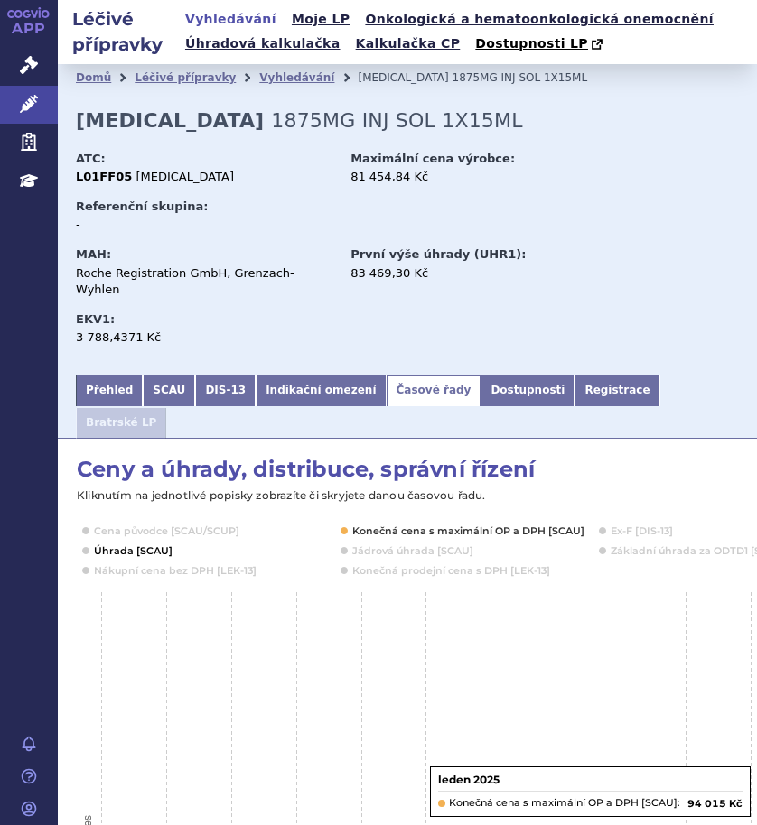
click at [145, 544] on button "Show Úhrada [SCAU]" at bounding box center [131, 551] width 75 height 14
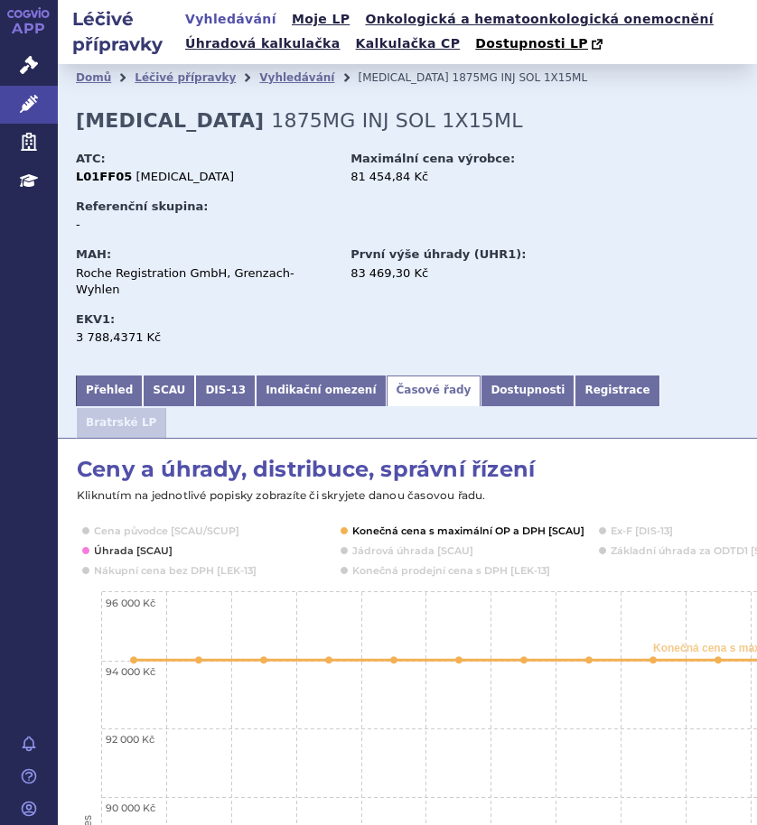
click at [443, 524] on button "Show Konečná cena s maximální OP a DPH [SCAU]" at bounding box center [466, 531] width 228 height 14
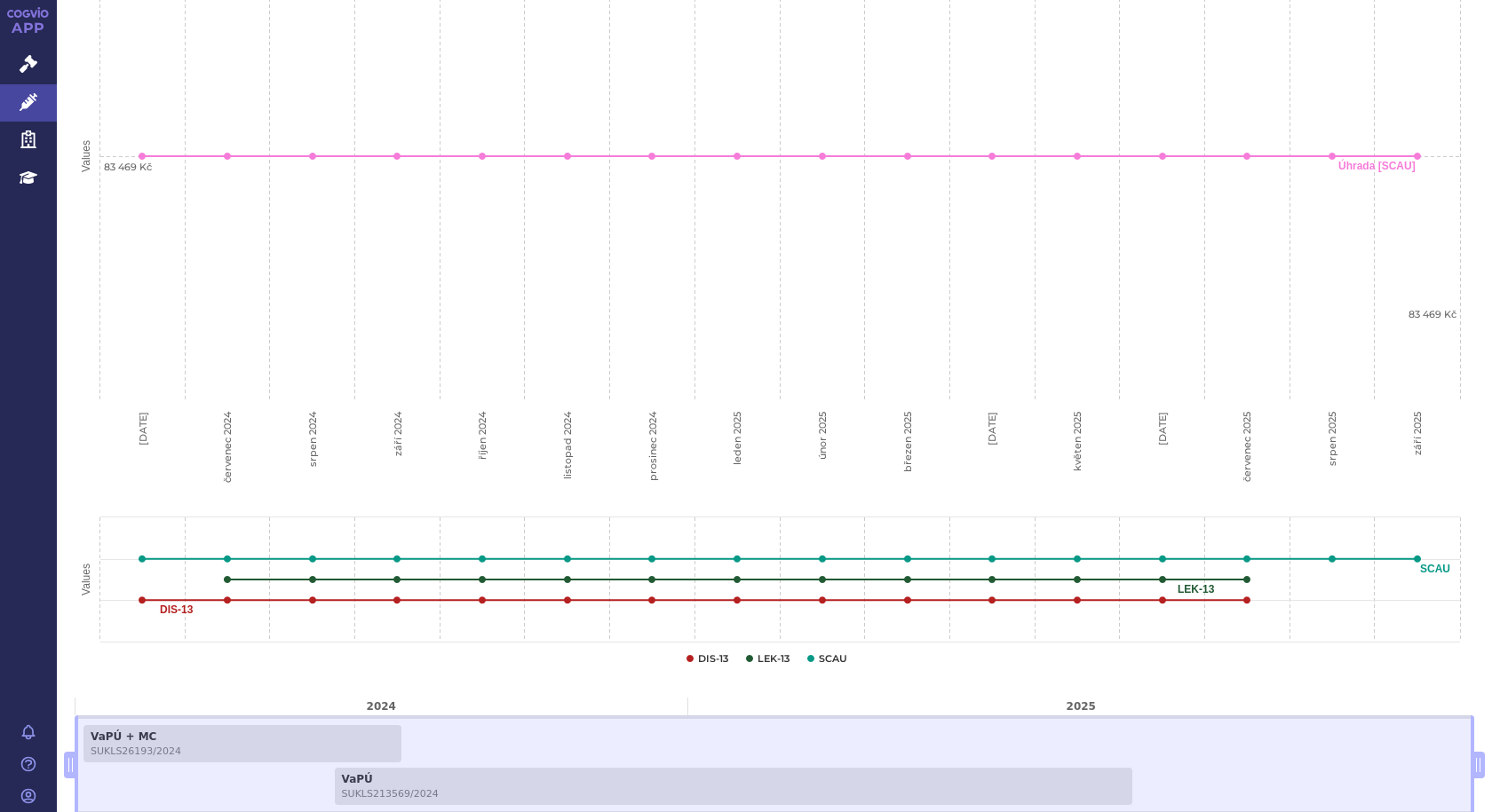
scroll to position [245, 0]
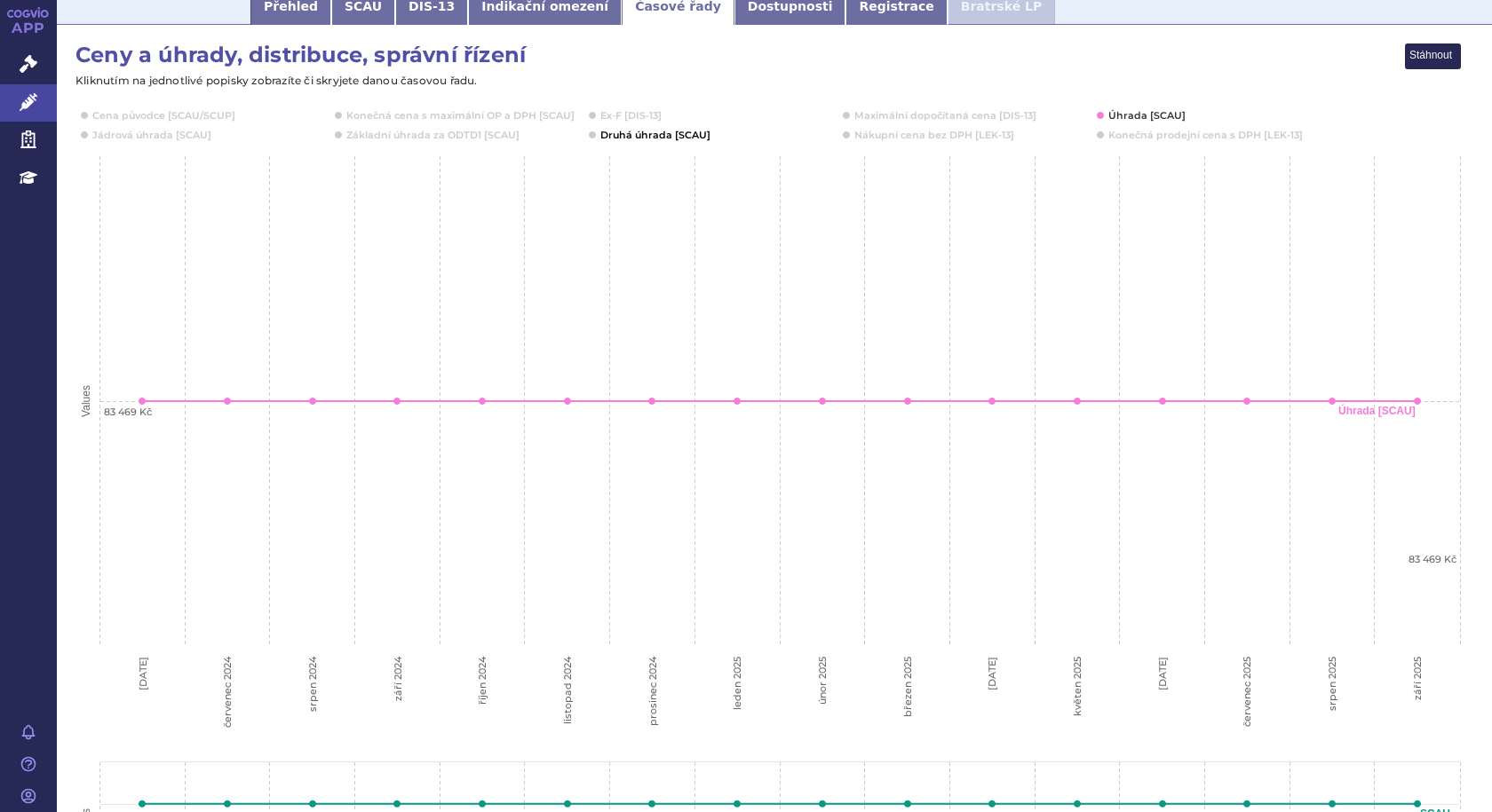
click at [643, 137] on button "Show Druhá úhrada [SCAU]" at bounding box center [653, 135] width 107 height 14
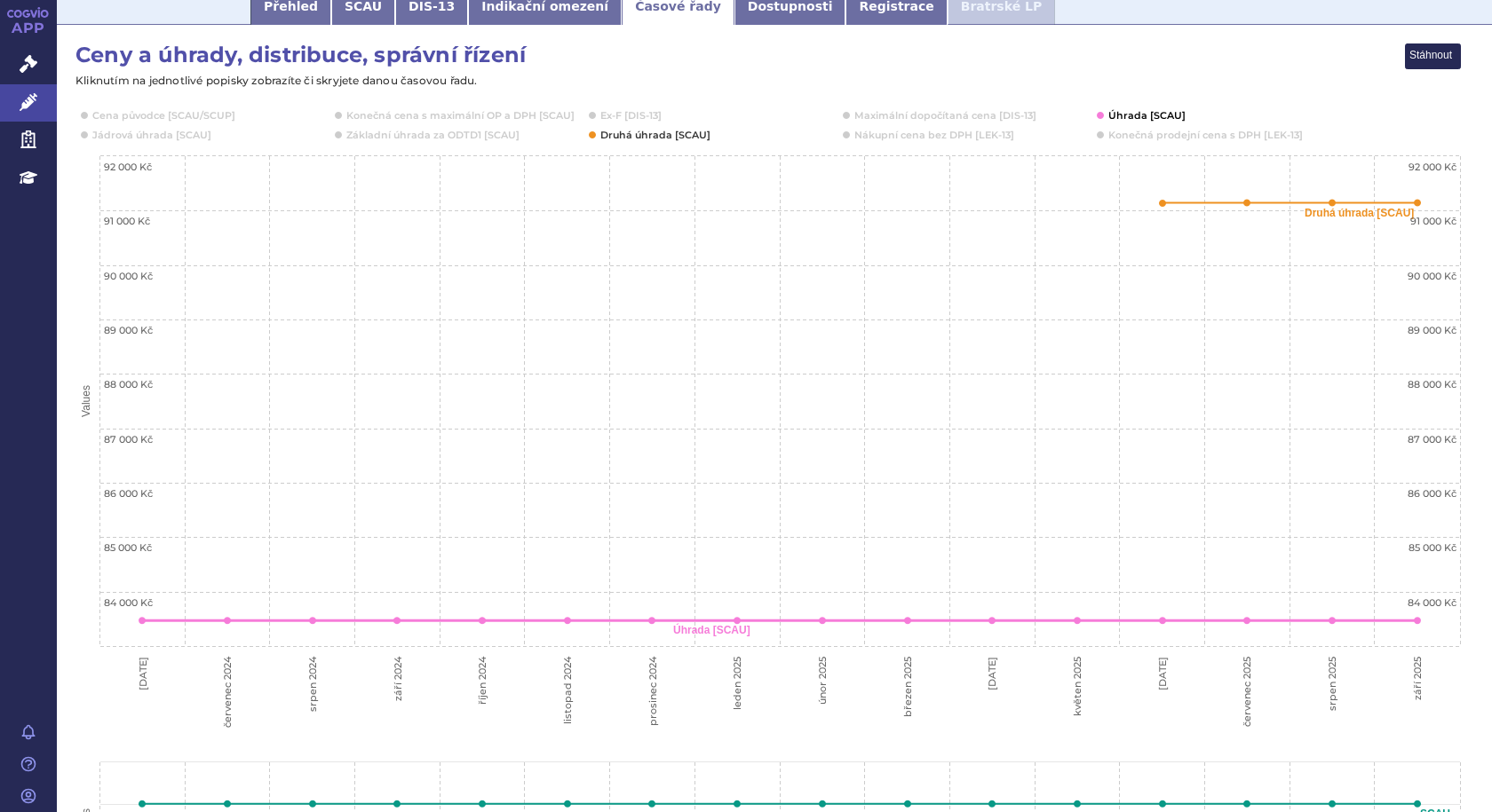
click at [744, 115] on button "Show Úhrada [SCAU]" at bounding box center [1145, 115] width 74 height 14
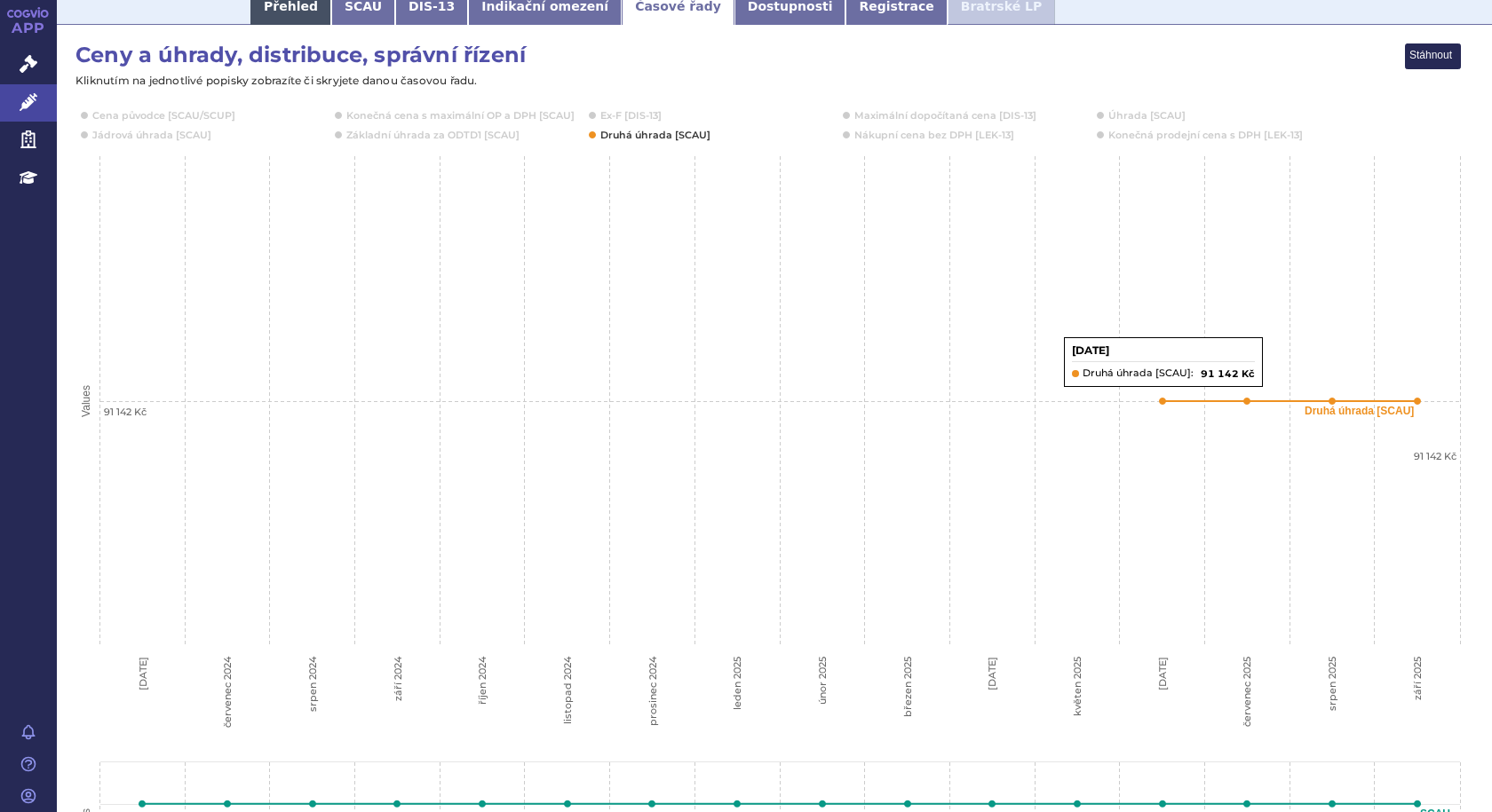
click at [286, 6] on link "Přehled" at bounding box center [291, 7] width 81 height 35
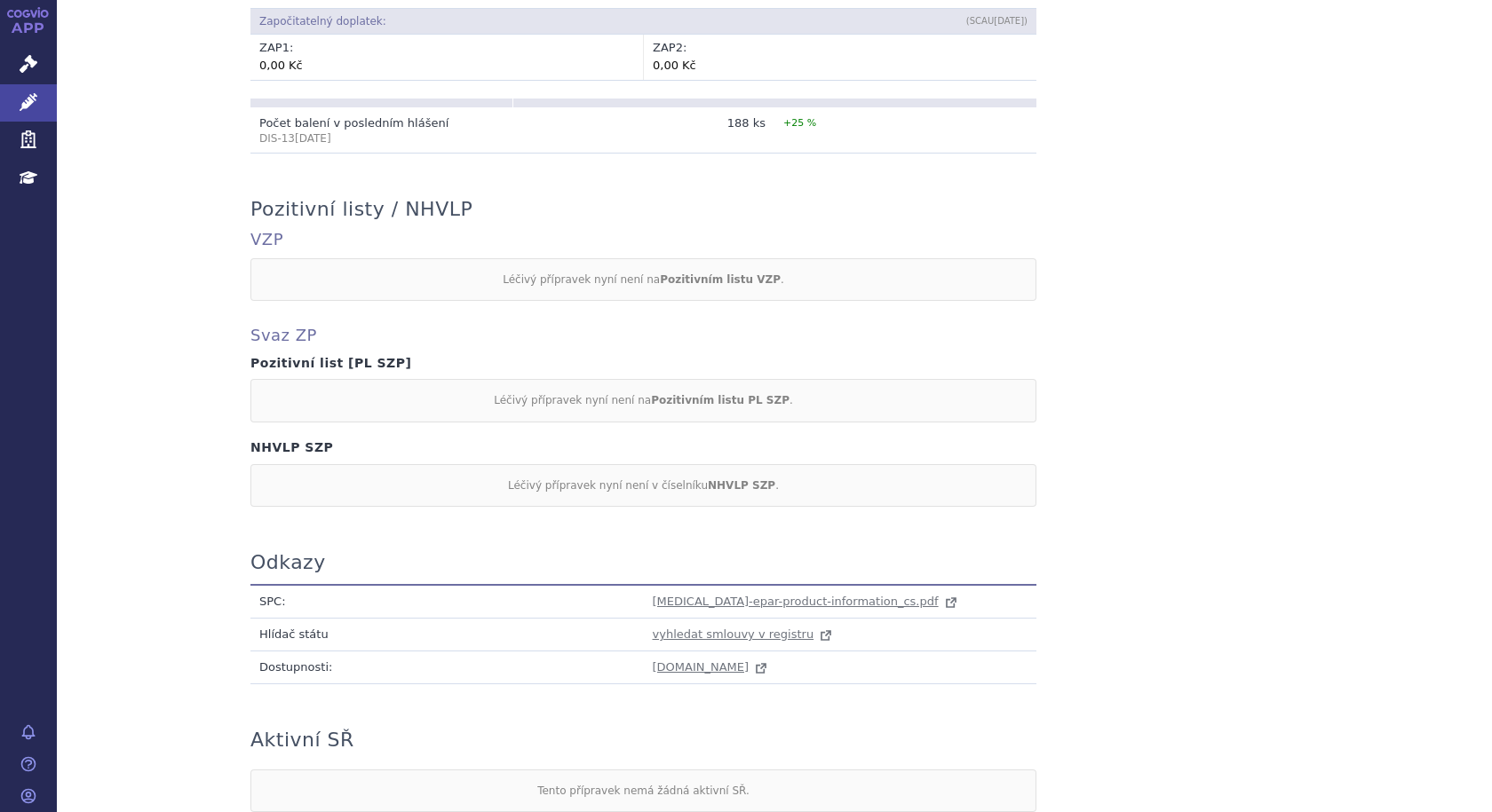
scroll to position [1332, 0]
click at [744, 592] on span "[MEDICAL_DATA]-epar-product-information_cs.pdf" at bounding box center [796, 599] width 286 height 14
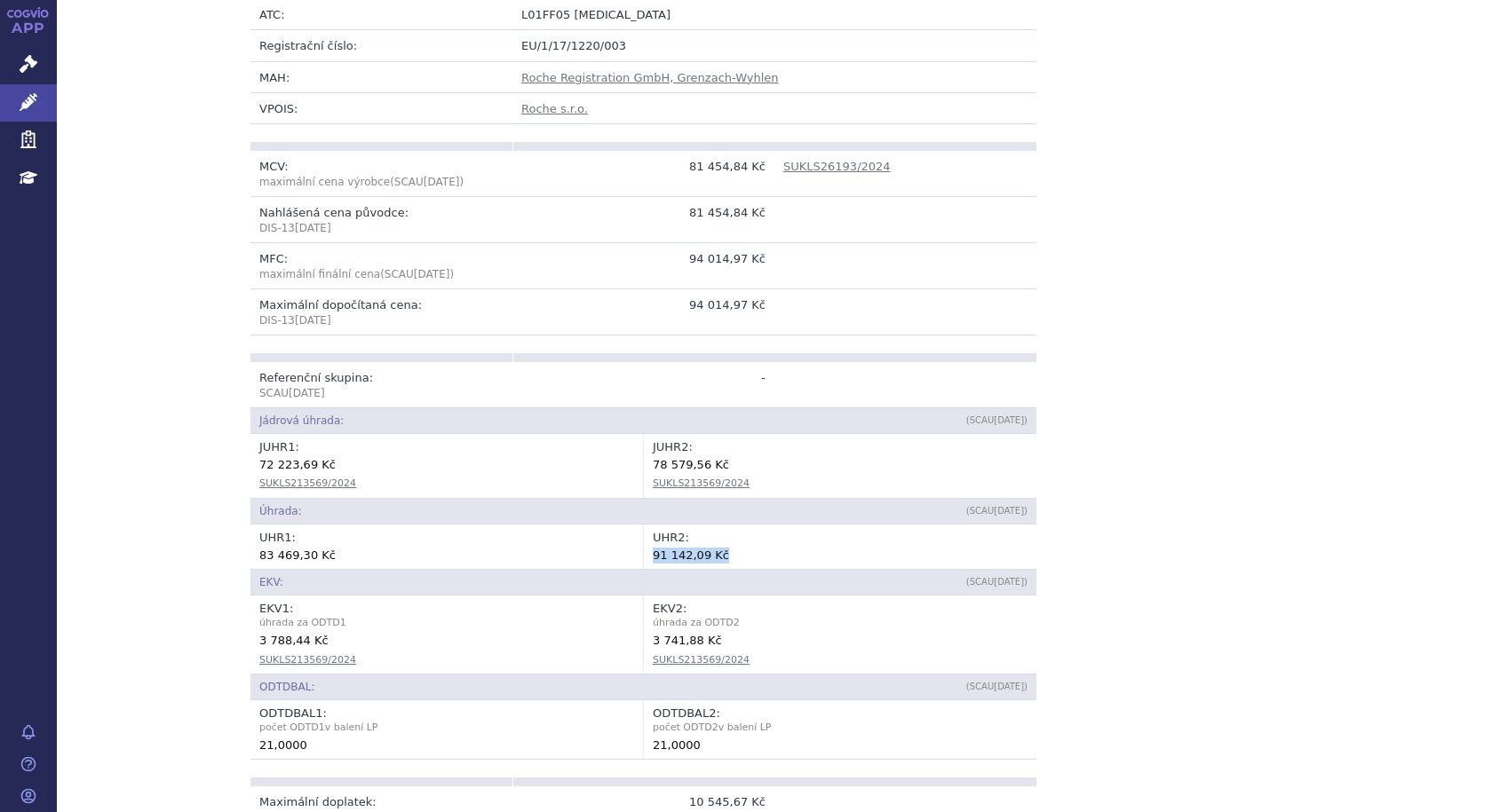
scroll to position [0, 0]
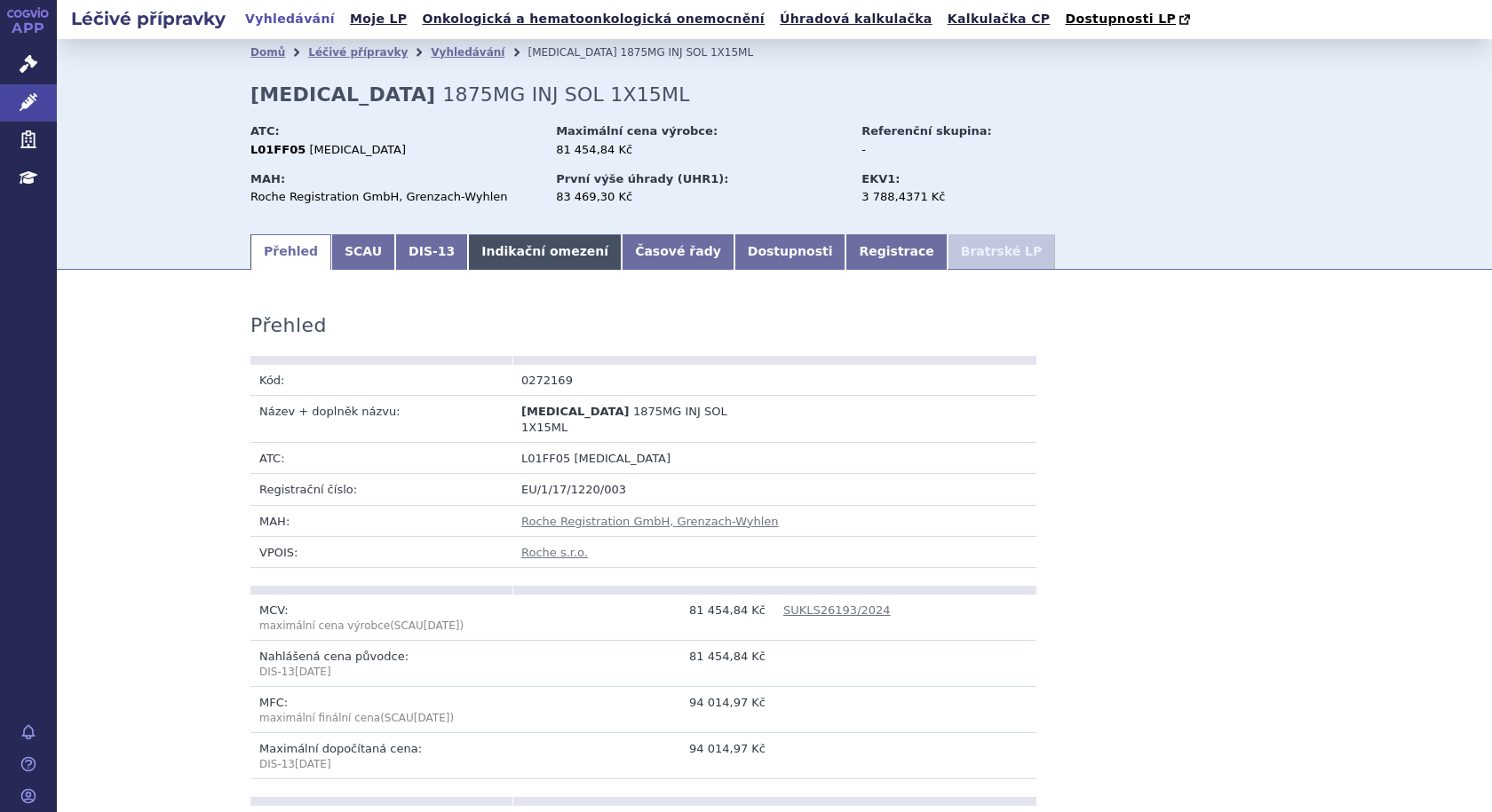
click at [528, 240] on link "Indikační omezení" at bounding box center [545, 252] width 153 height 35
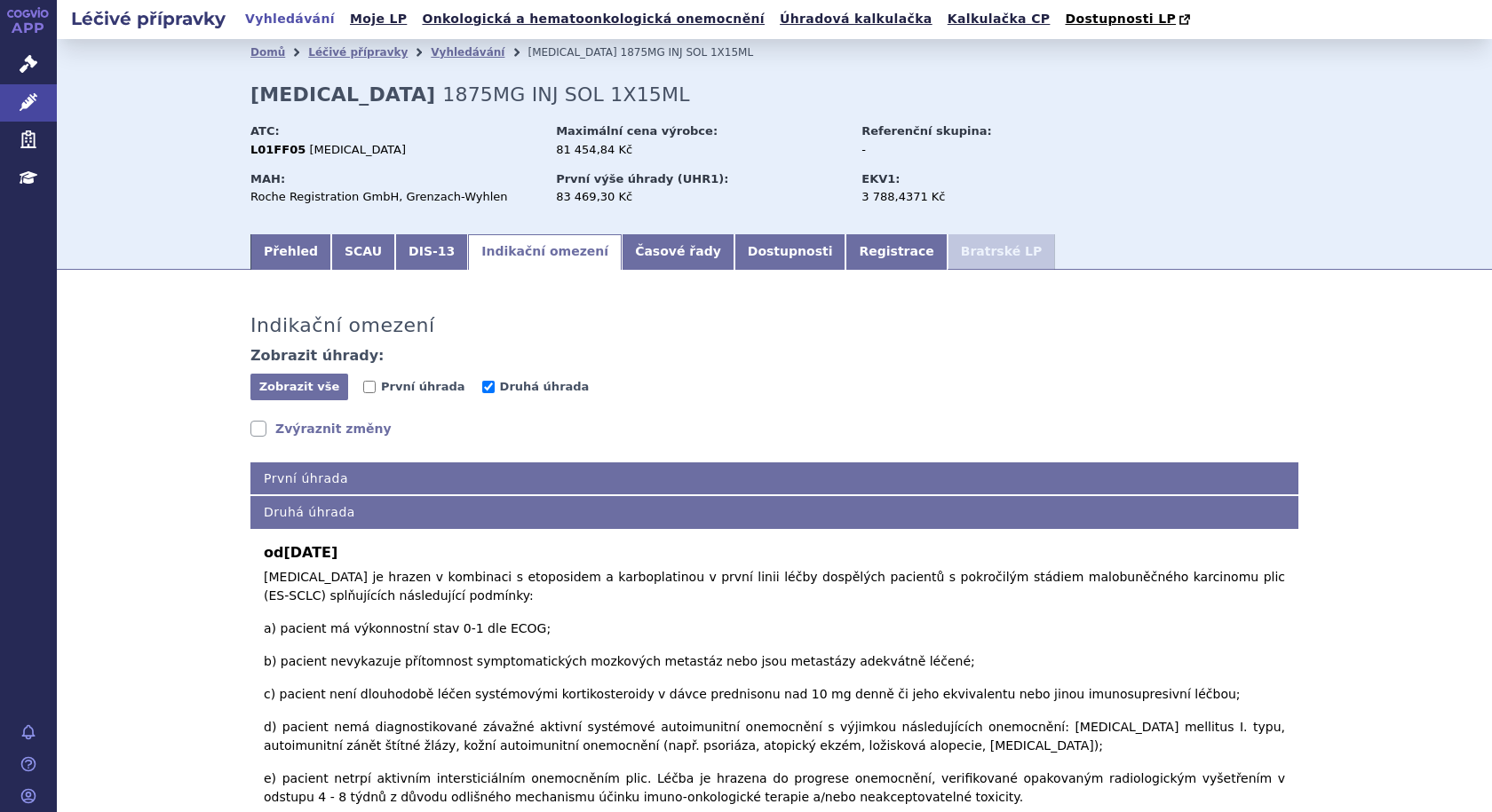
click at [251, 428] on link "Zvýraznit změny" at bounding box center [322, 429] width 142 height 18
click at [251, 429] on link "Zvýraznit změny" at bounding box center [322, 429] width 142 height 18
click at [744, 261] on link "Registrace" at bounding box center [896, 252] width 101 height 35
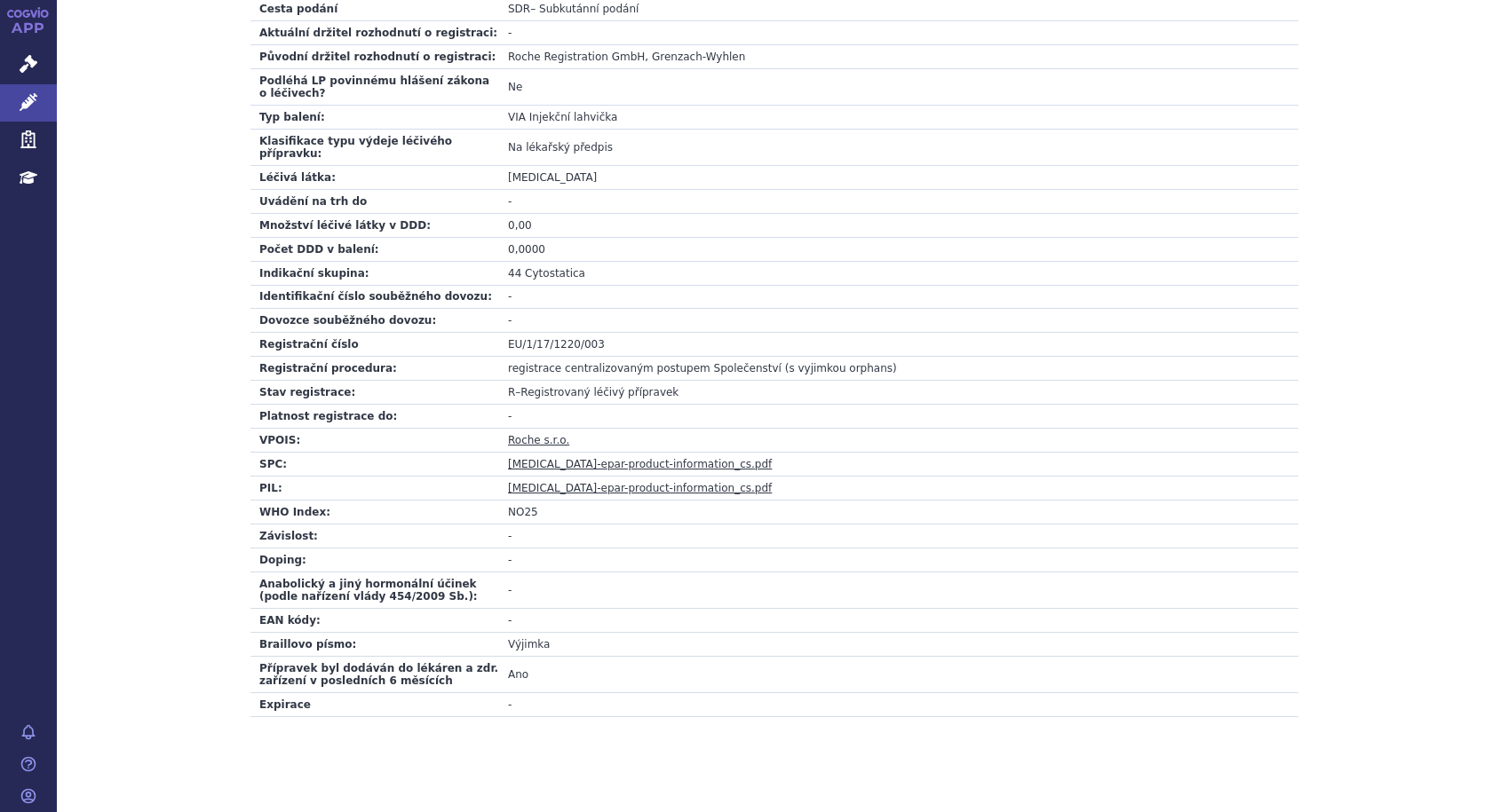
scroll to position [495, 0]
click at [663, 481] on link "[MEDICAL_DATA]-epar-product-information_cs.pdf" at bounding box center [640, 487] width 264 height 13
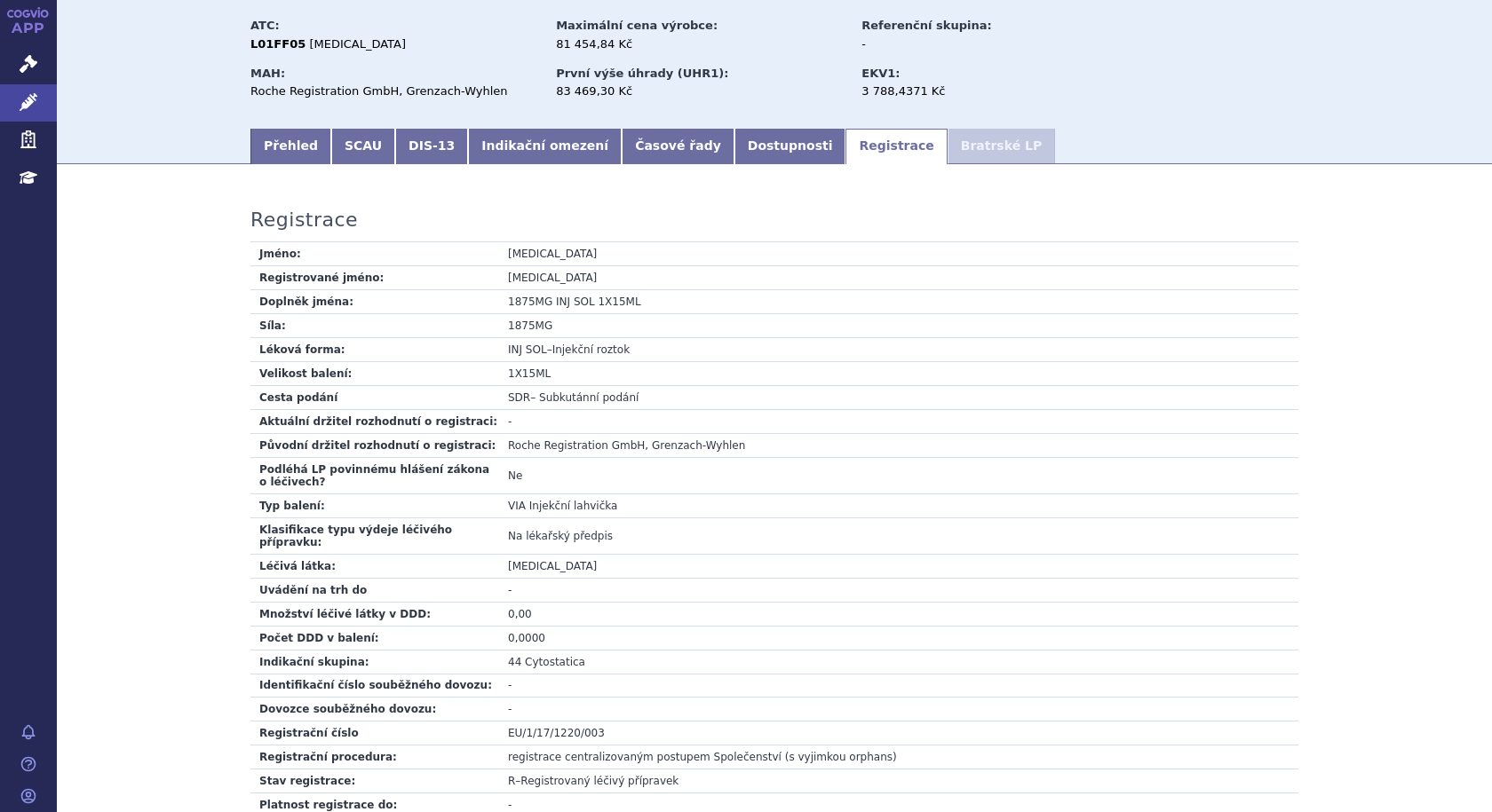
scroll to position [0, 0]
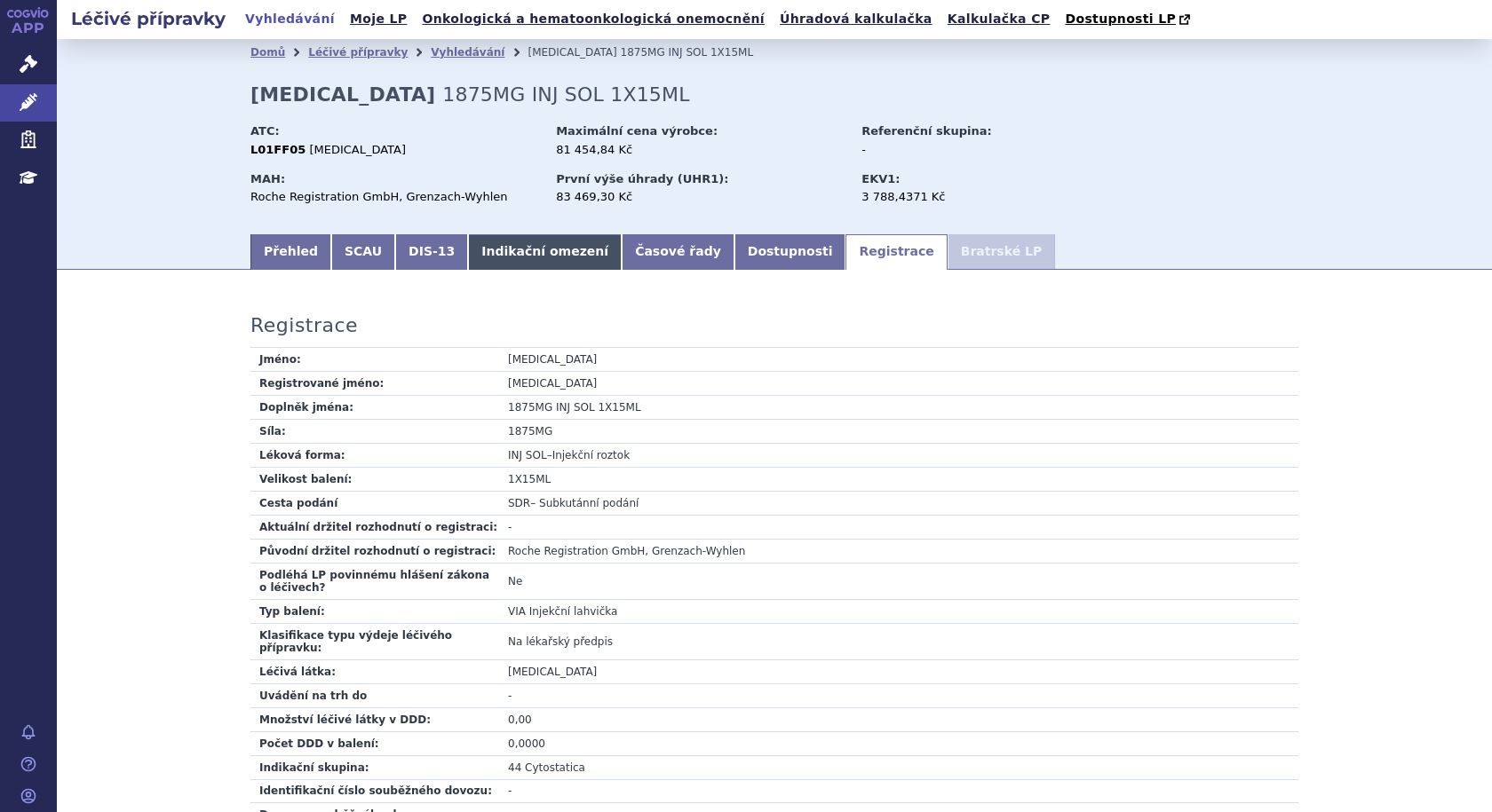
click at [514, 261] on link "Indikační omezení" at bounding box center [545, 252] width 153 height 35
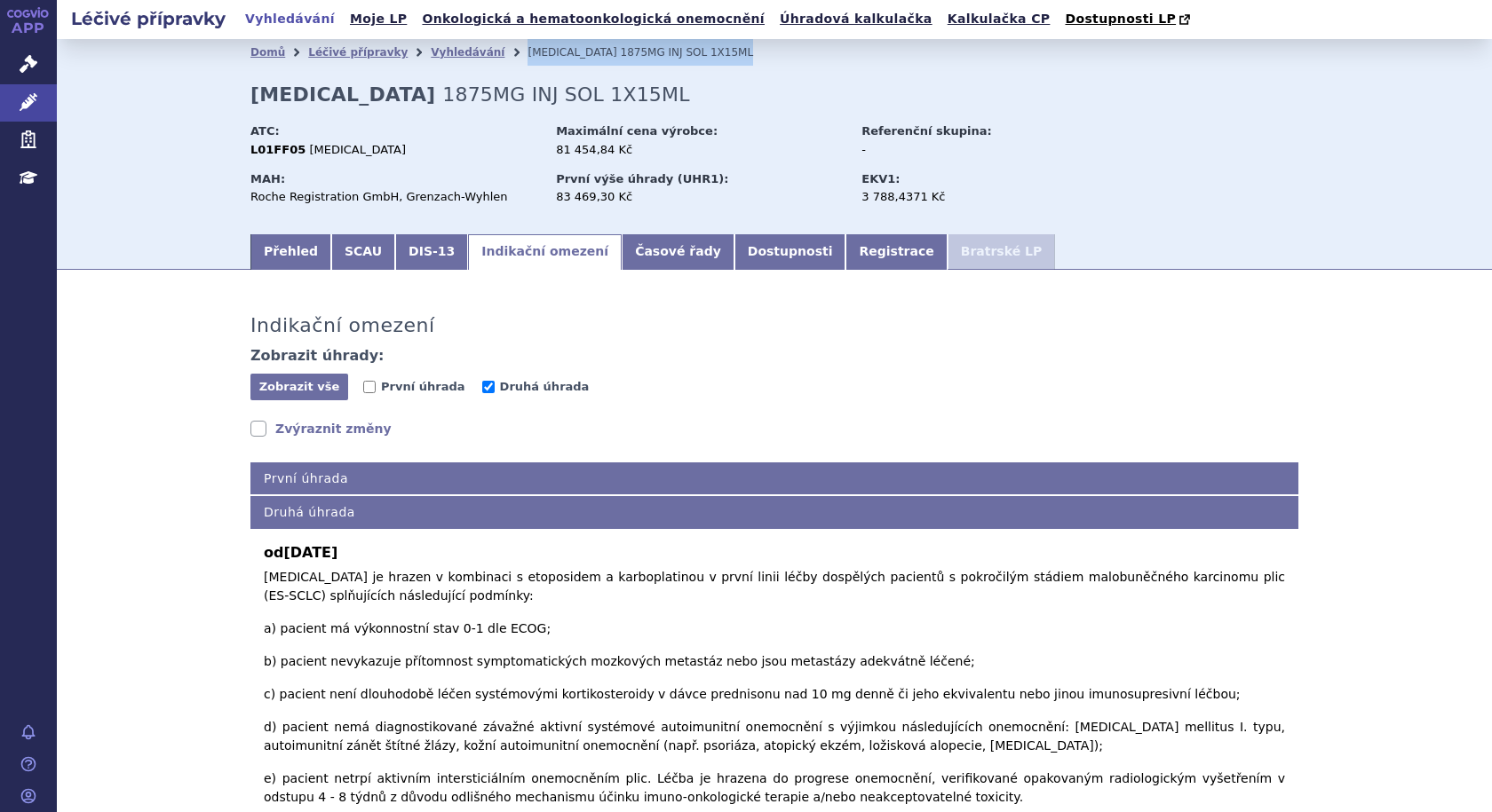
drag, startPoint x: 659, startPoint y: 57, endPoint x: 488, endPoint y: 60, distance: 171.0
click at [527, 60] on li "[MEDICAL_DATA] 1875MG INJ SOL 1X15ML" at bounding box center [651, 52] width 249 height 27
copy li "[MEDICAL_DATA] 1875MG INJ SOL 1X15ML"
